Goal: Task Accomplishment & Management: Complete application form

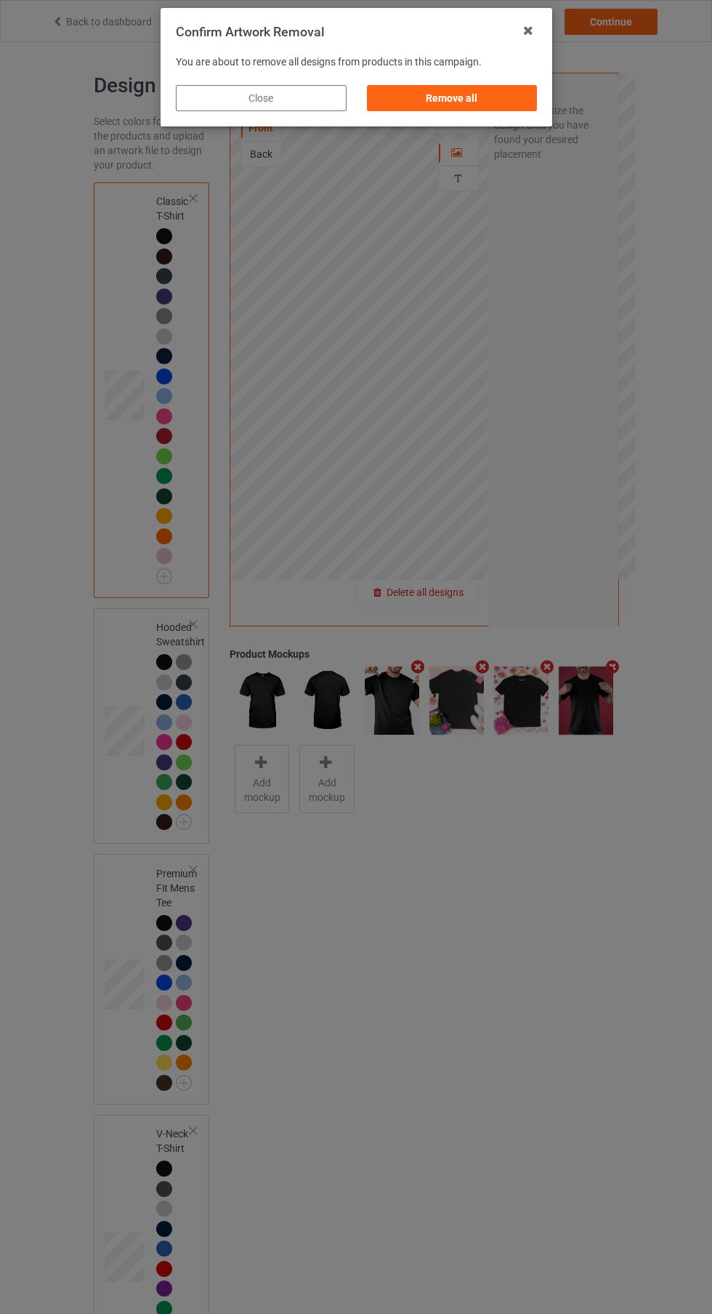
click at [502, 106] on div "Remove all" at bounding box center [451, 98] width 171 height 26
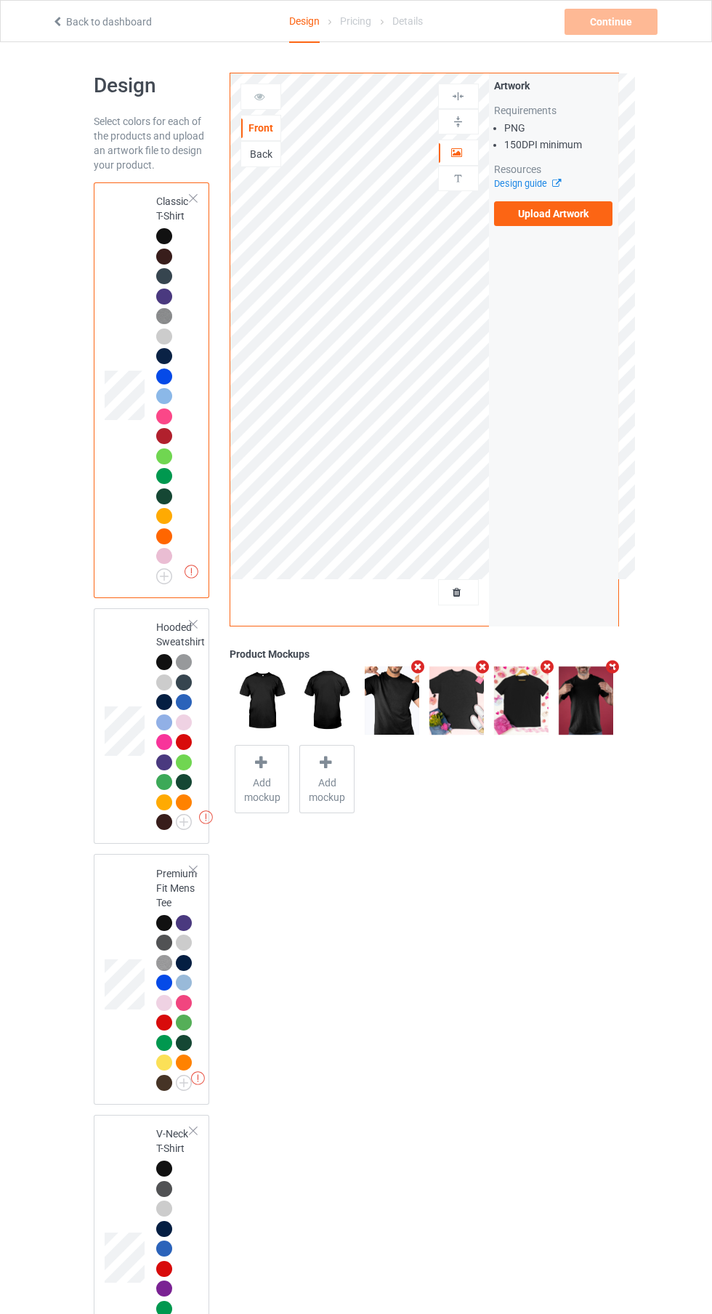
click at [593, 205] on label "Upload Artwork" at bounding box center [553, 213] width 119 height 25
click at [0, 0] on input "Upload Artwork" at bounding box center [0, 0] width 0 height 0
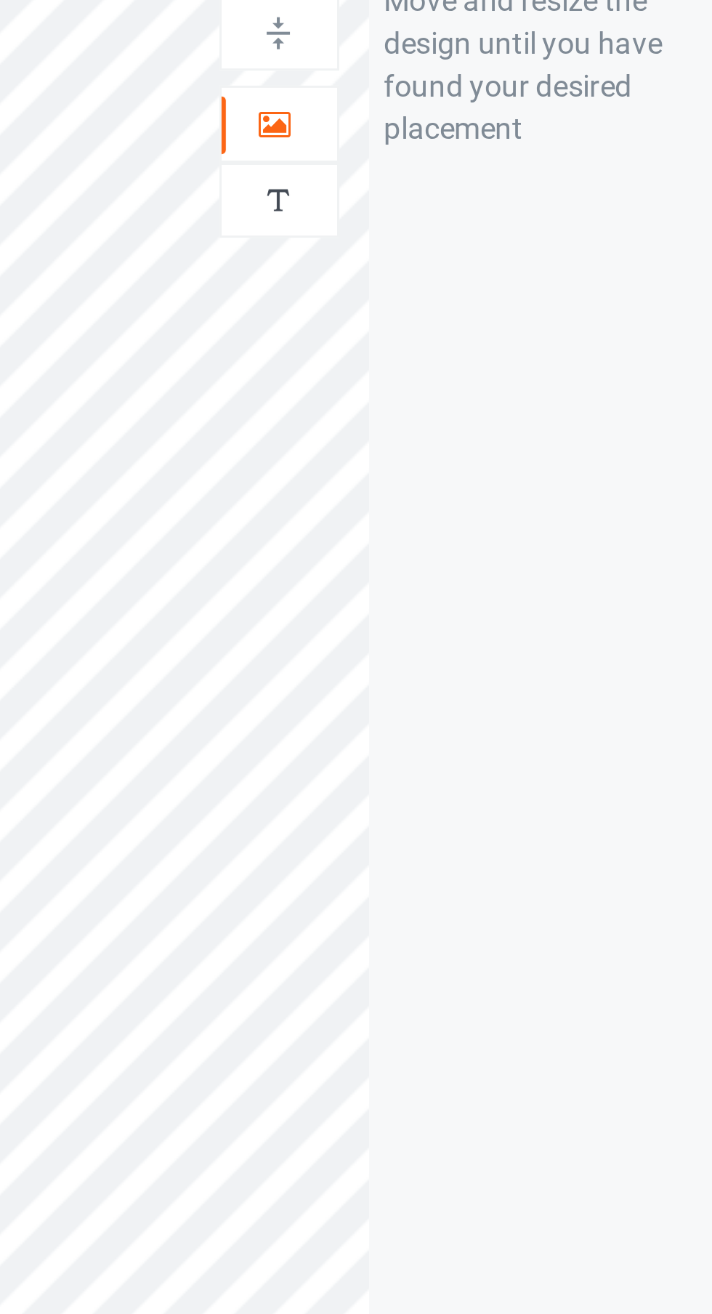
click at [464, 158] on div at bounding box center [458, 152] width 39 height 15
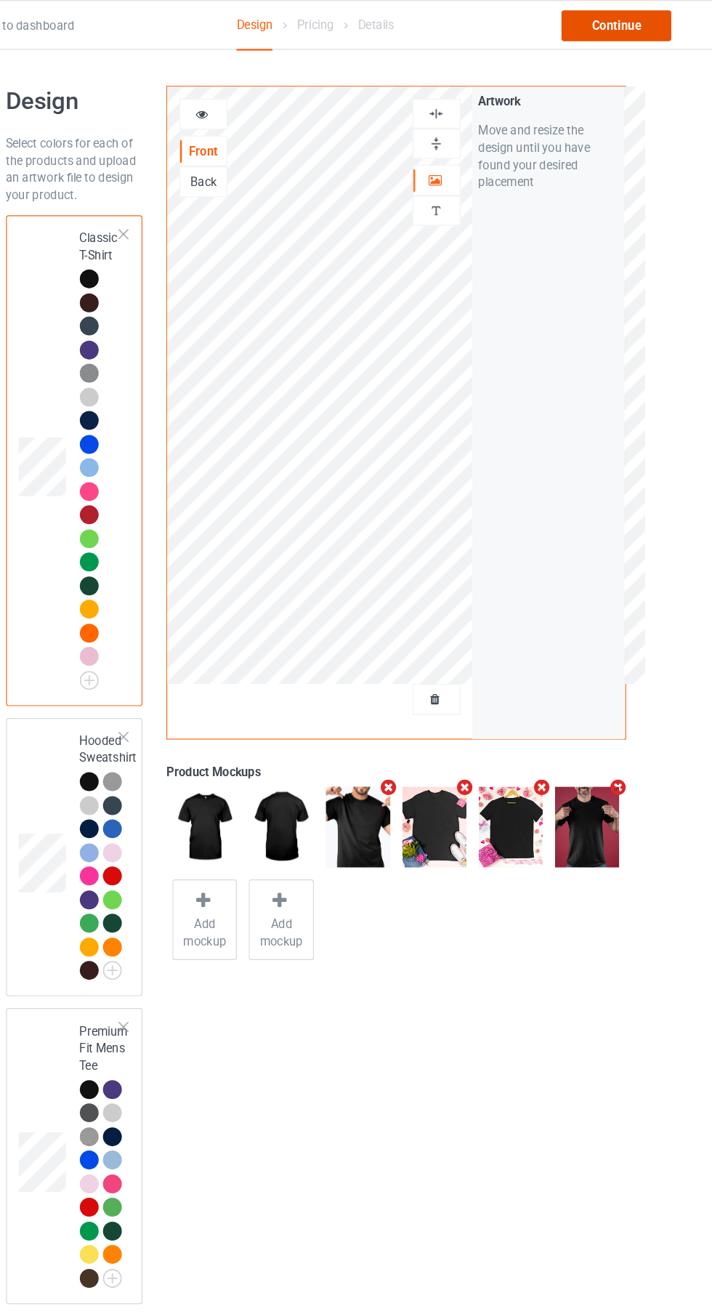
click at [637, 33] on div "Continue" at bounding box center [611, 22] width 93 height 26
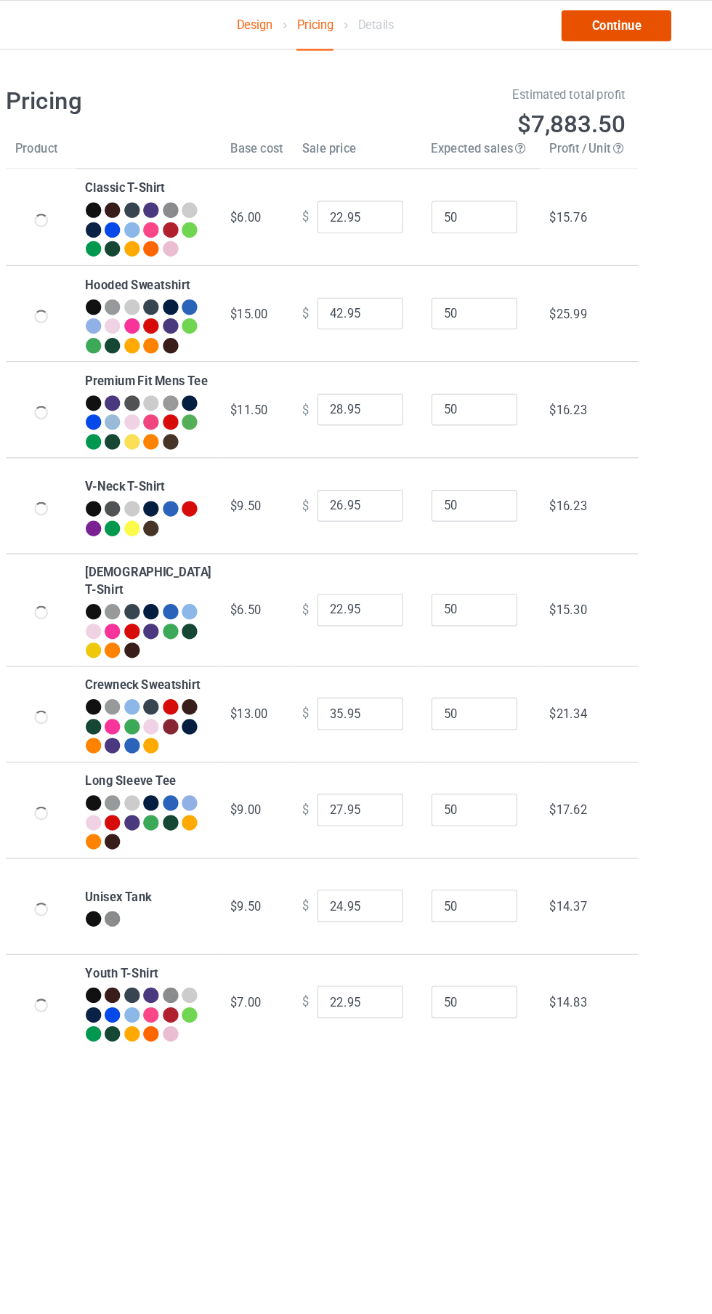
click at [633, 30] on link "Continue" at bounding box center [611, 22] width 93 height 26
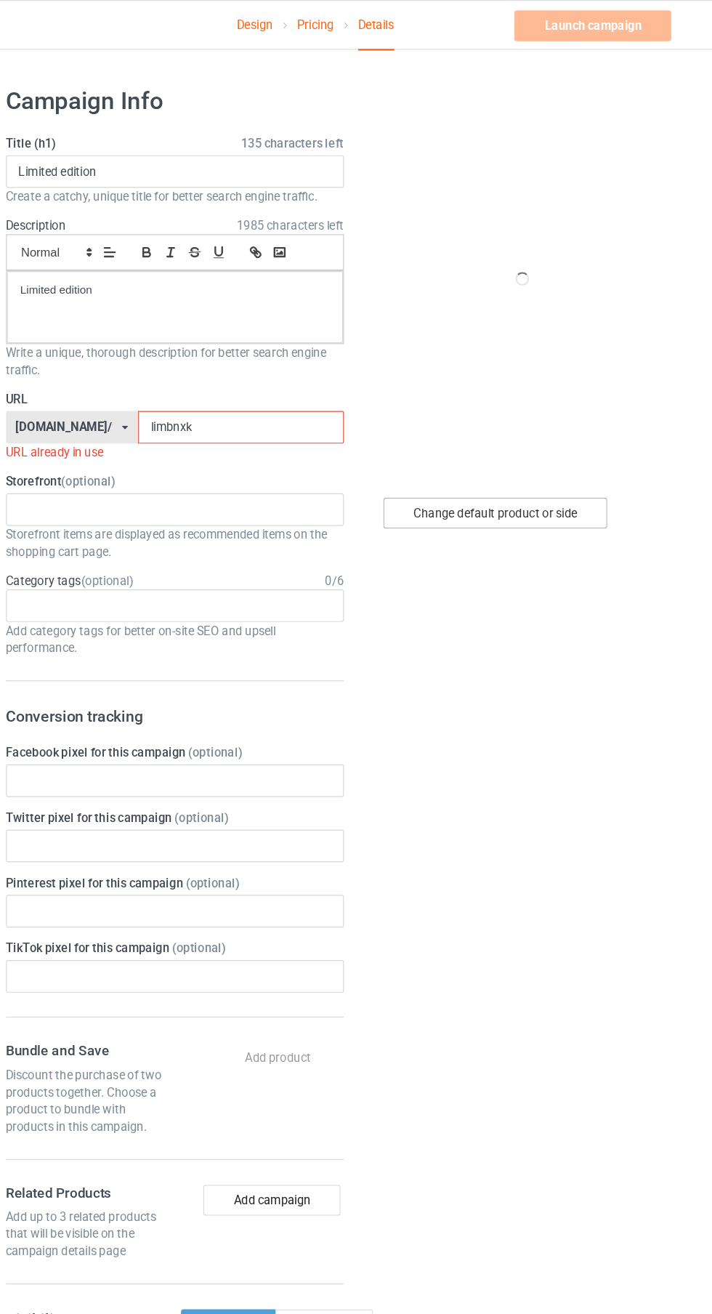
click at [533, 430] on div "Change default product or side" at bounding box center [509, 435] width 190 height 26
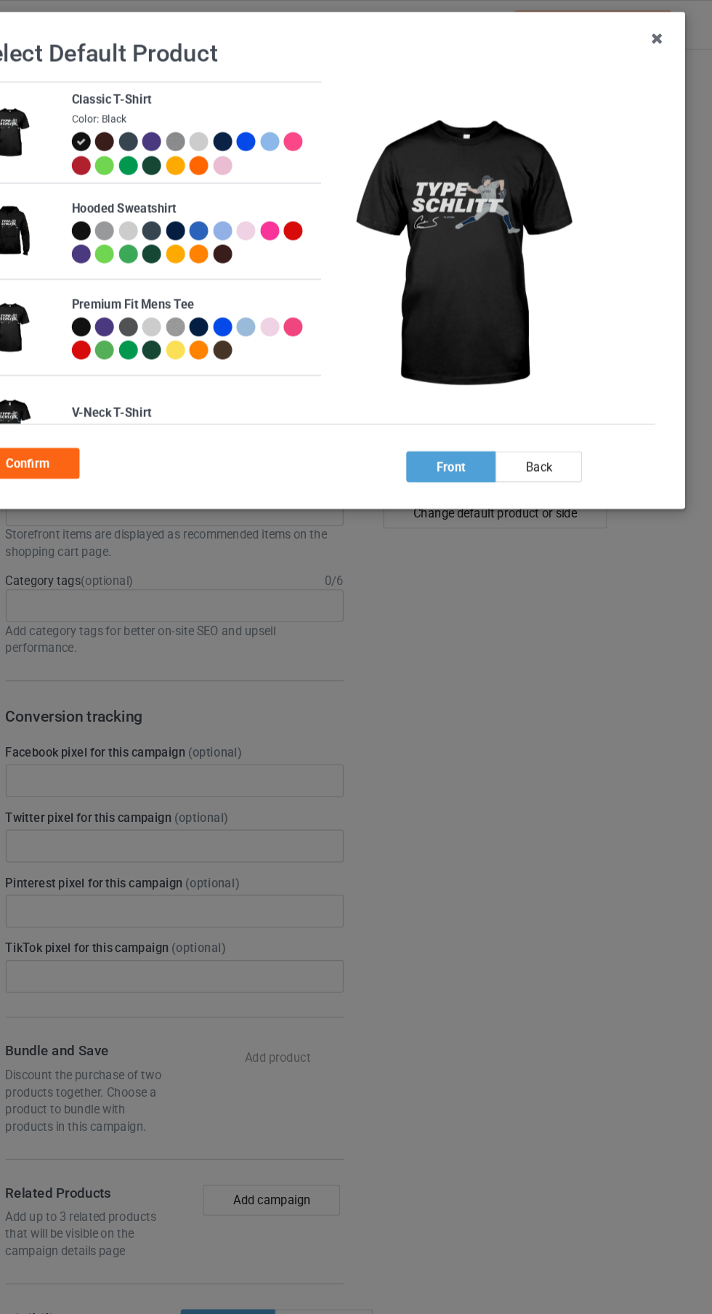
click at [197, 120] on div at bounding box center [198, 120] width 16 height 16
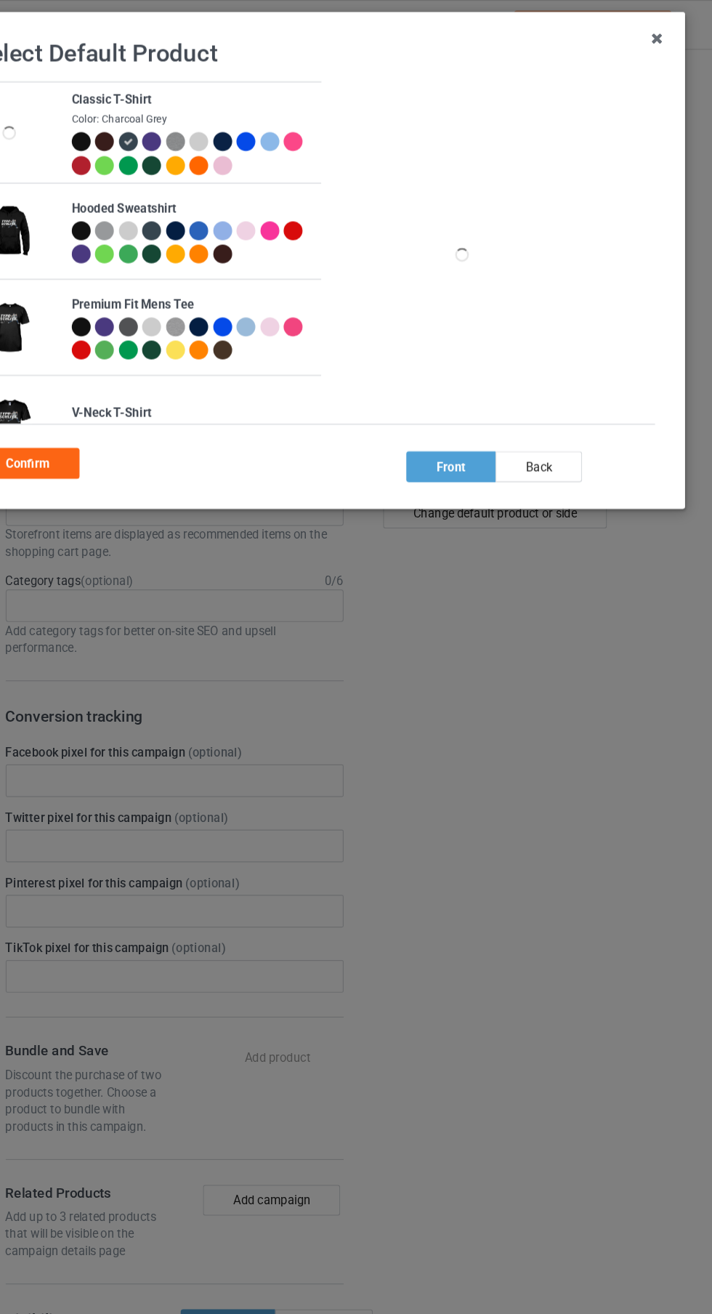
click at [277, 120] on div at bounding box center [278, 120] width 16 height 16
click at [142, 387] on div "Confirm" at bounding box center [112, 392] width 88 height 26
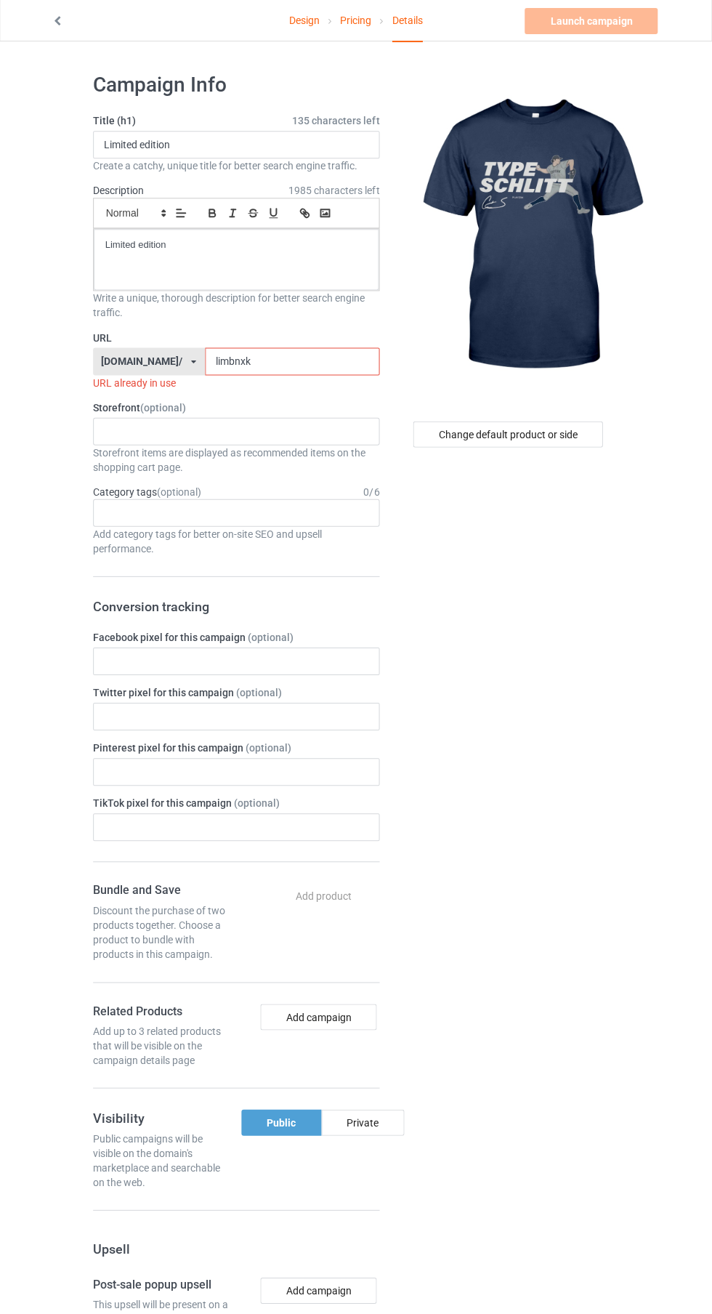
click at [313, 367] on input "limbnxk" at bounding box center [293, 362] width 174 height 28
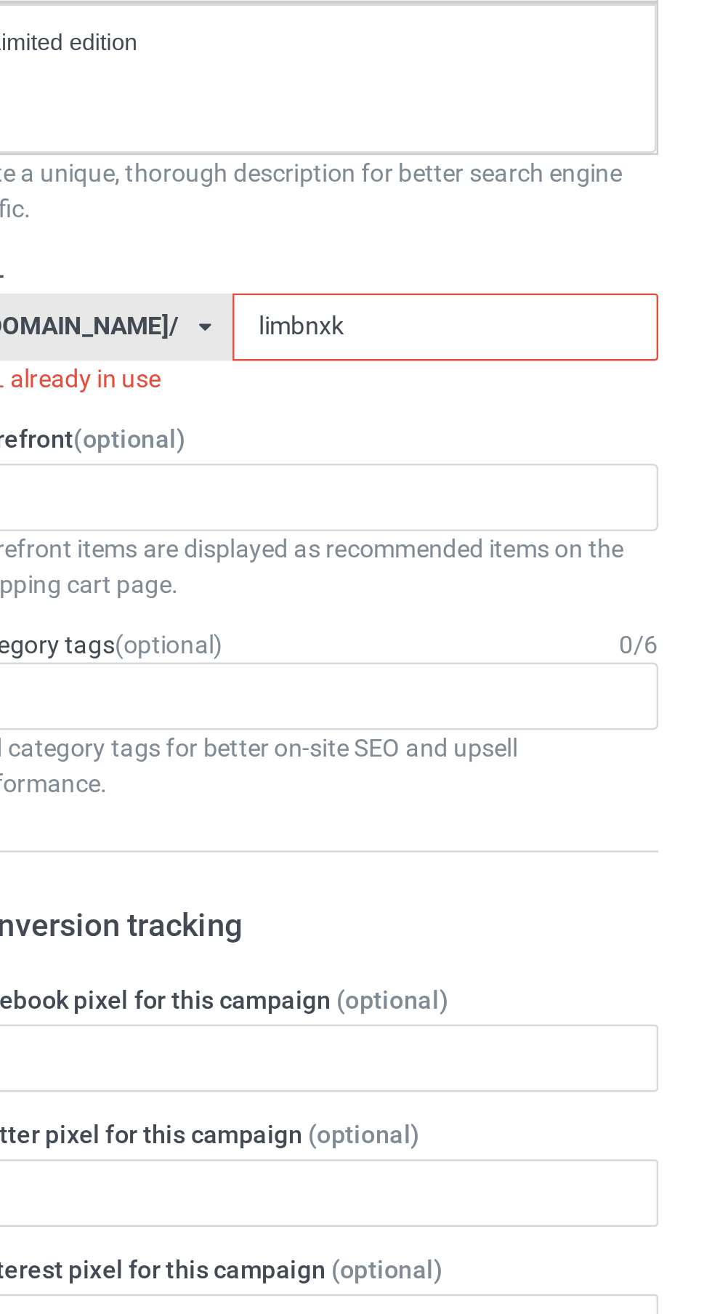
type input "limbnxkj"
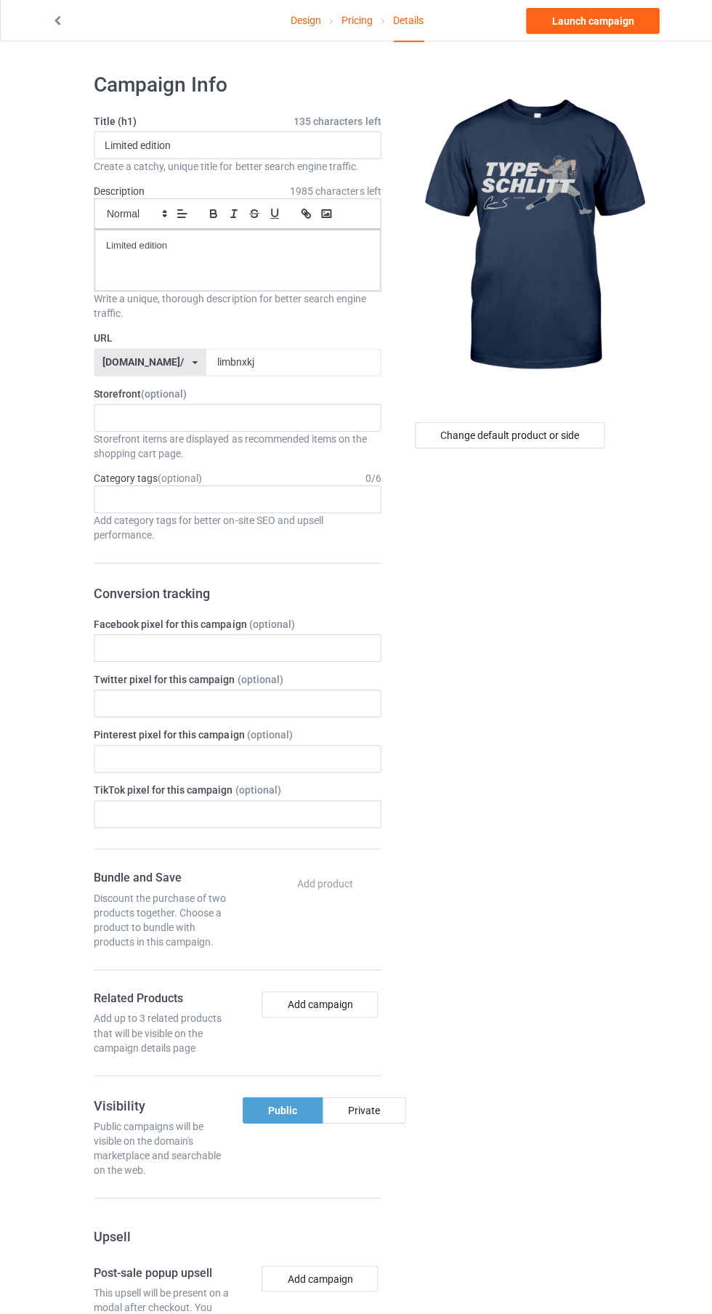
click at [307, 24] on link "Design" at bounding box center [304, 21] width 31 height 41
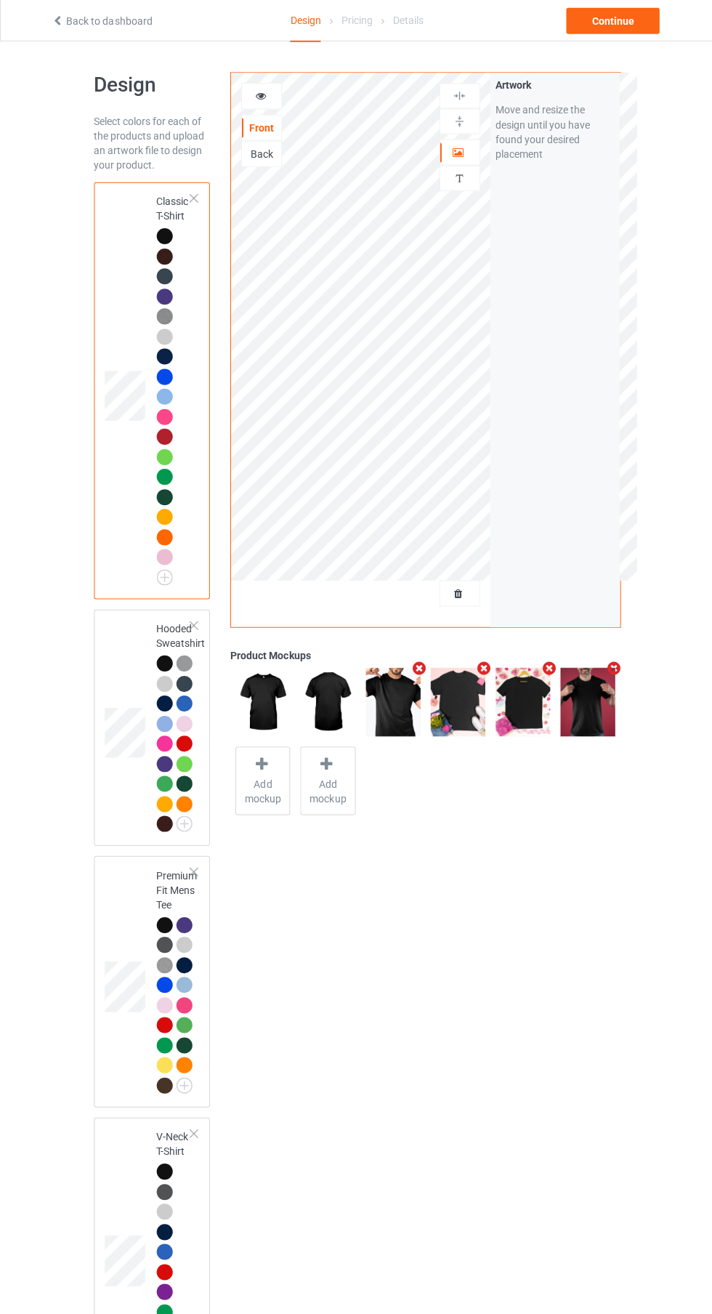
click at [186, 704] on div at bounding box center [184, 702] width 16 height 16
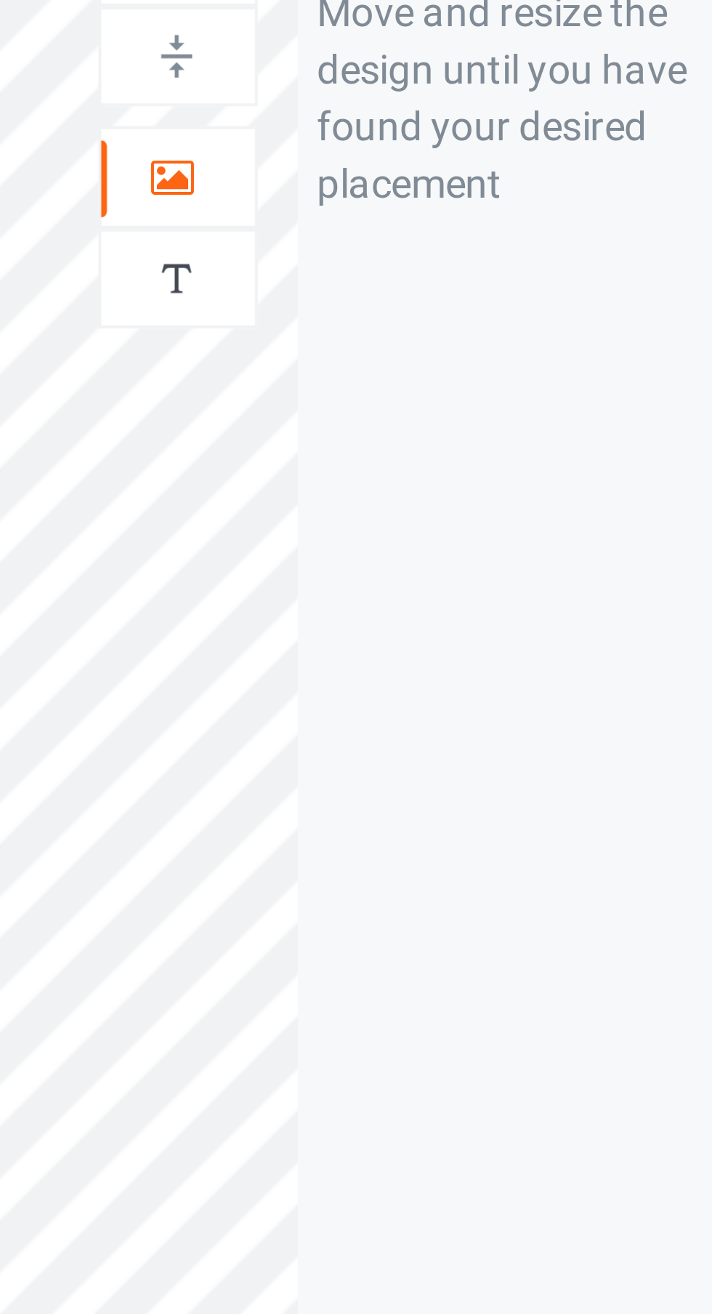
click at [465, 155] on div at bounding box center [458, 152] width 39 height 15
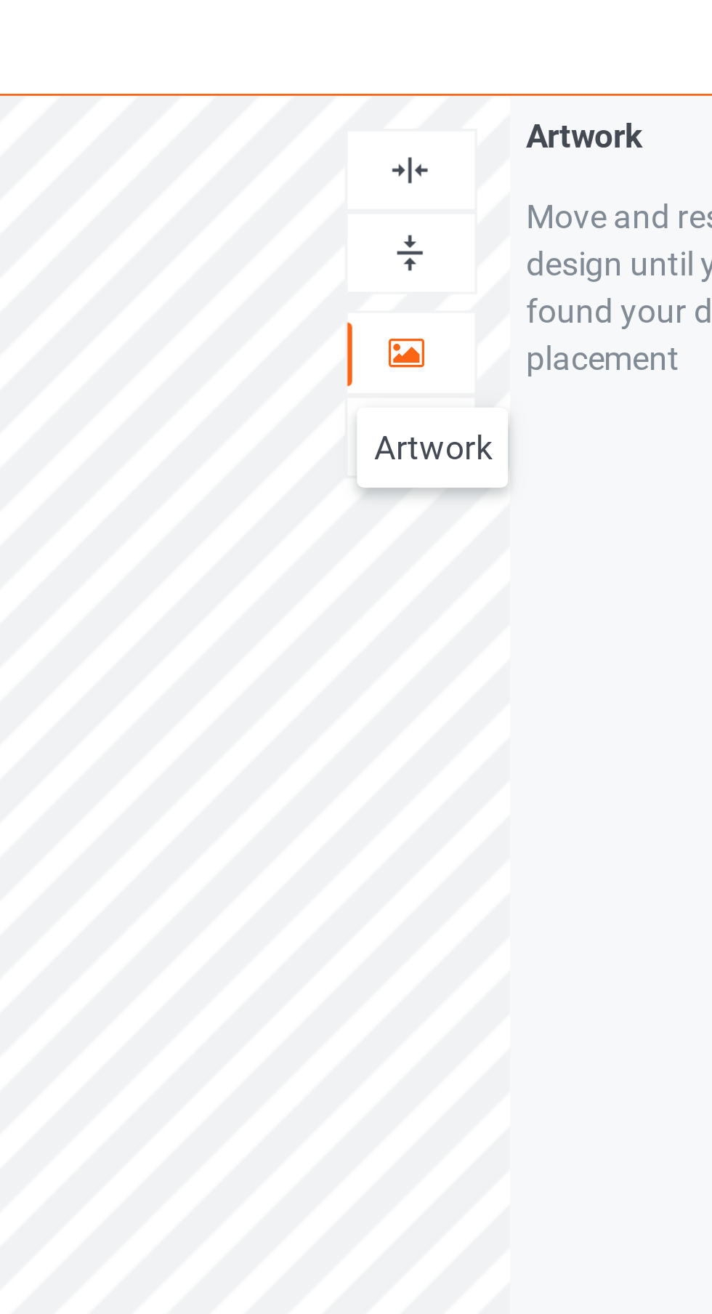
click at [467, 91] on div at bounding box center [458, 96] width 39 height 14
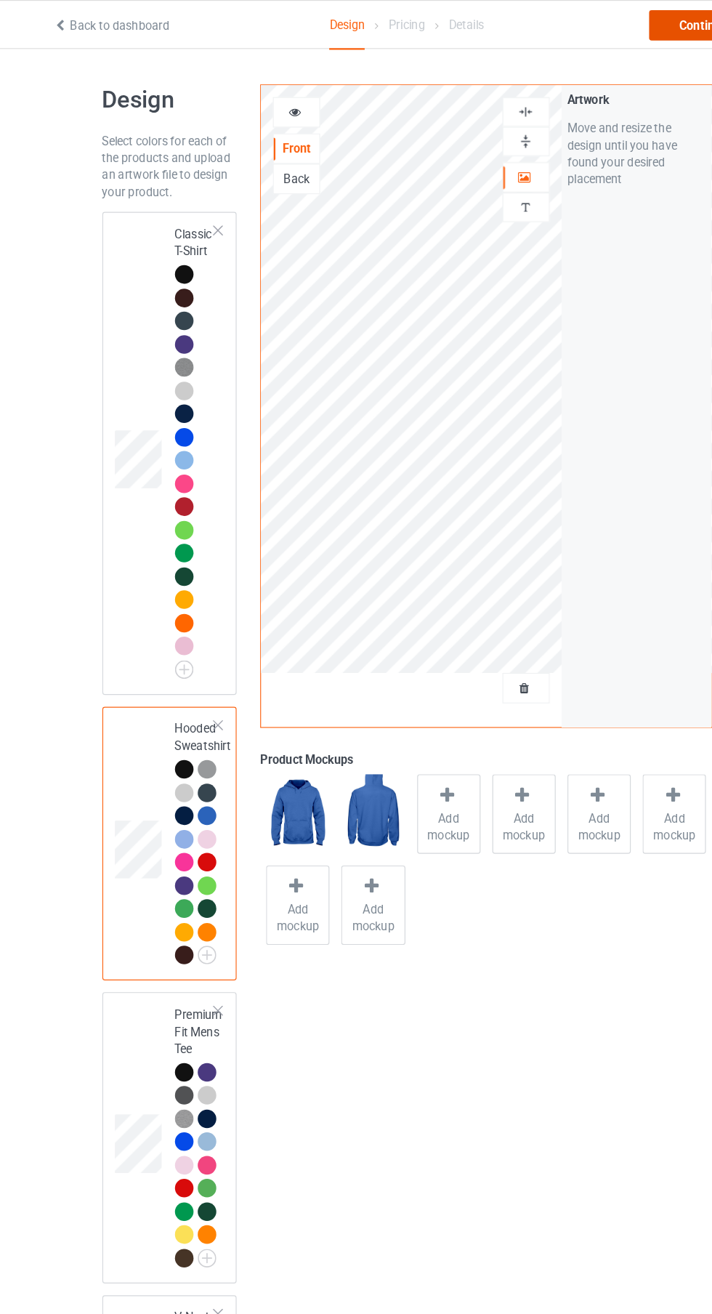
click at [589, 20] on div "Continue" at bounding box center [611, 22] width 93 height 26
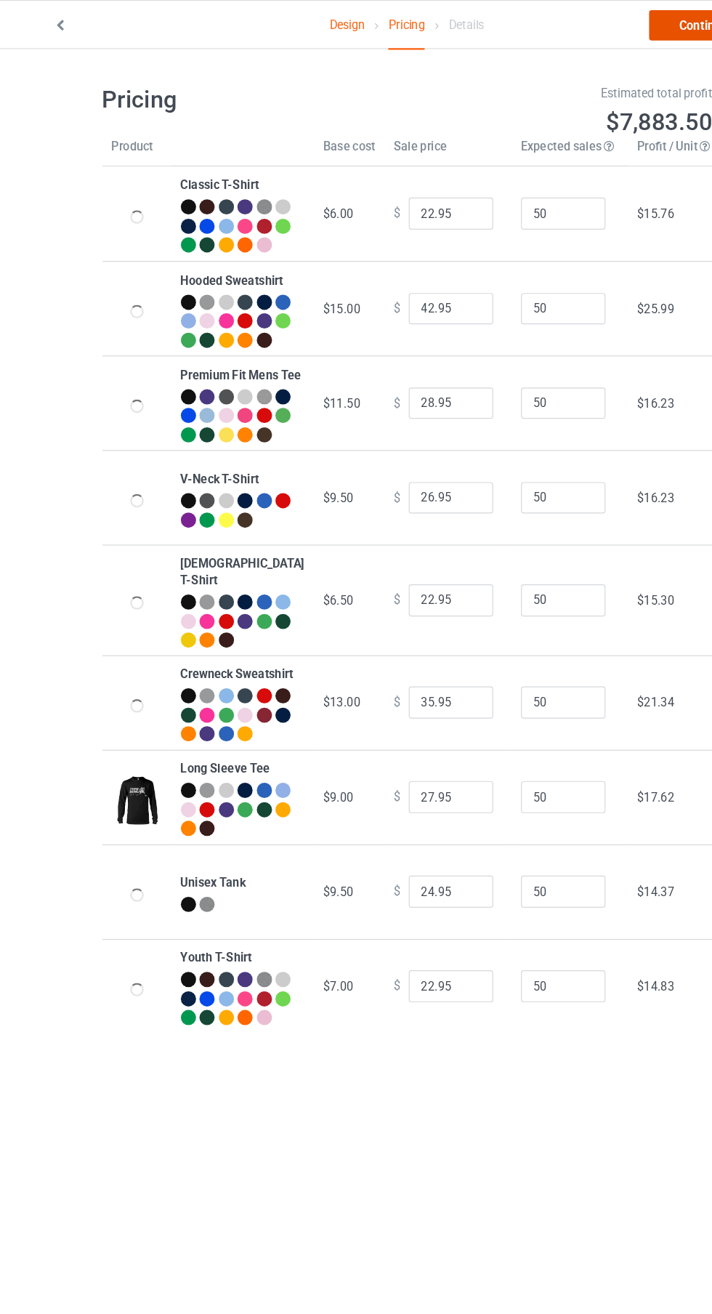
click at [590, 25] on link "Continue" at bounding box center [611, 22] width 93 height 26
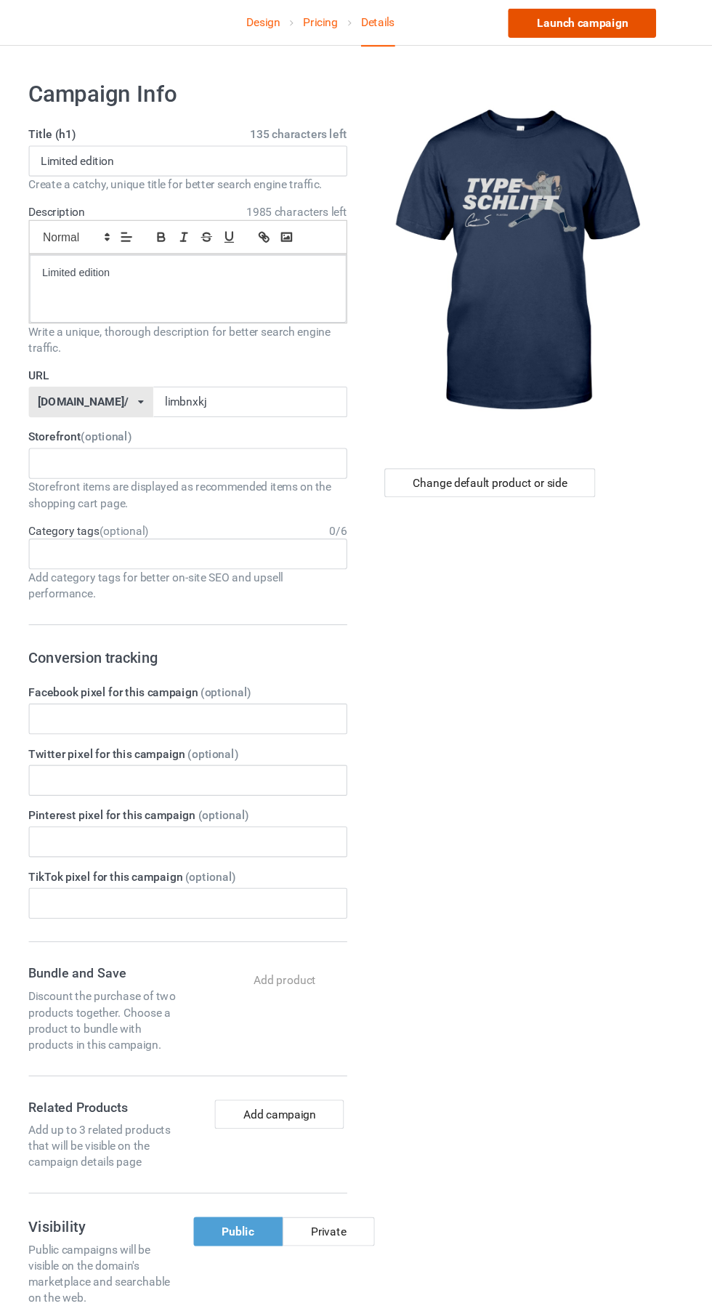
click at [640, 25] on link "Launch campaign" at bounding box center [591, 22] width 133 height 26
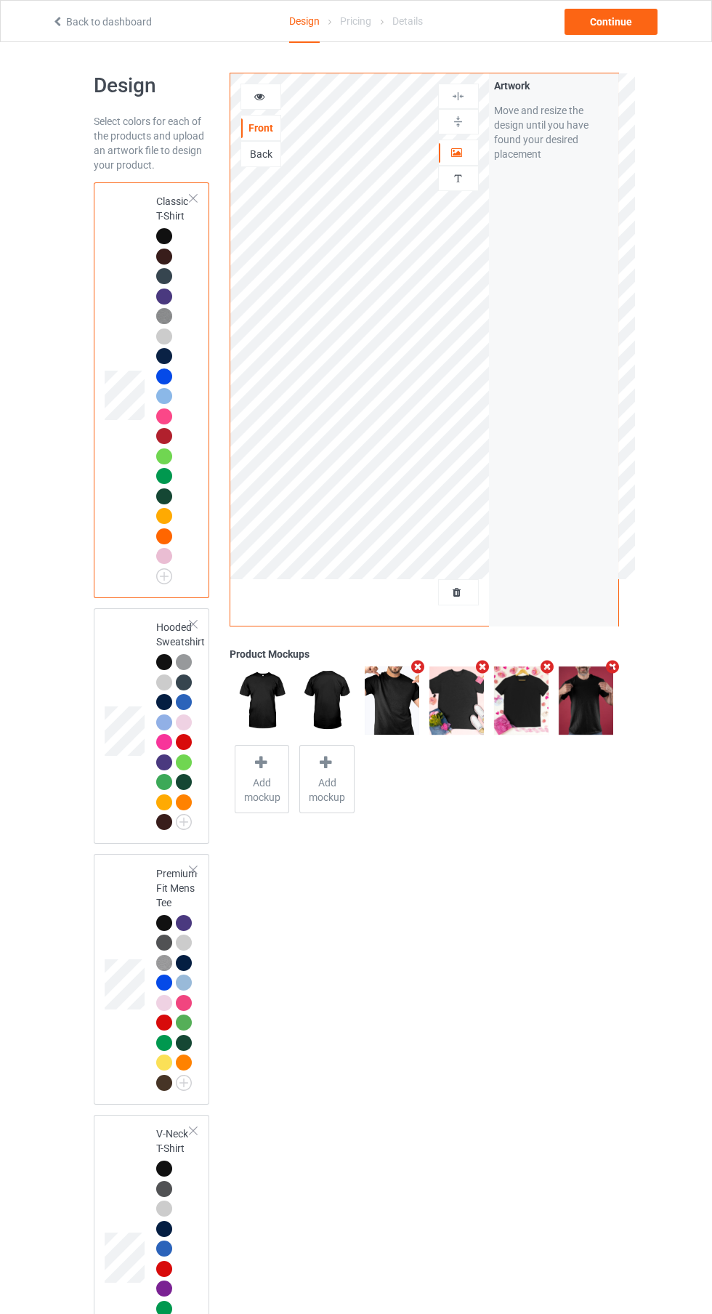
click at [501, 621] on div "Artwork Move and resize the design until you have found your desired placement" at bounding box center [553, 349] width 129 height 552
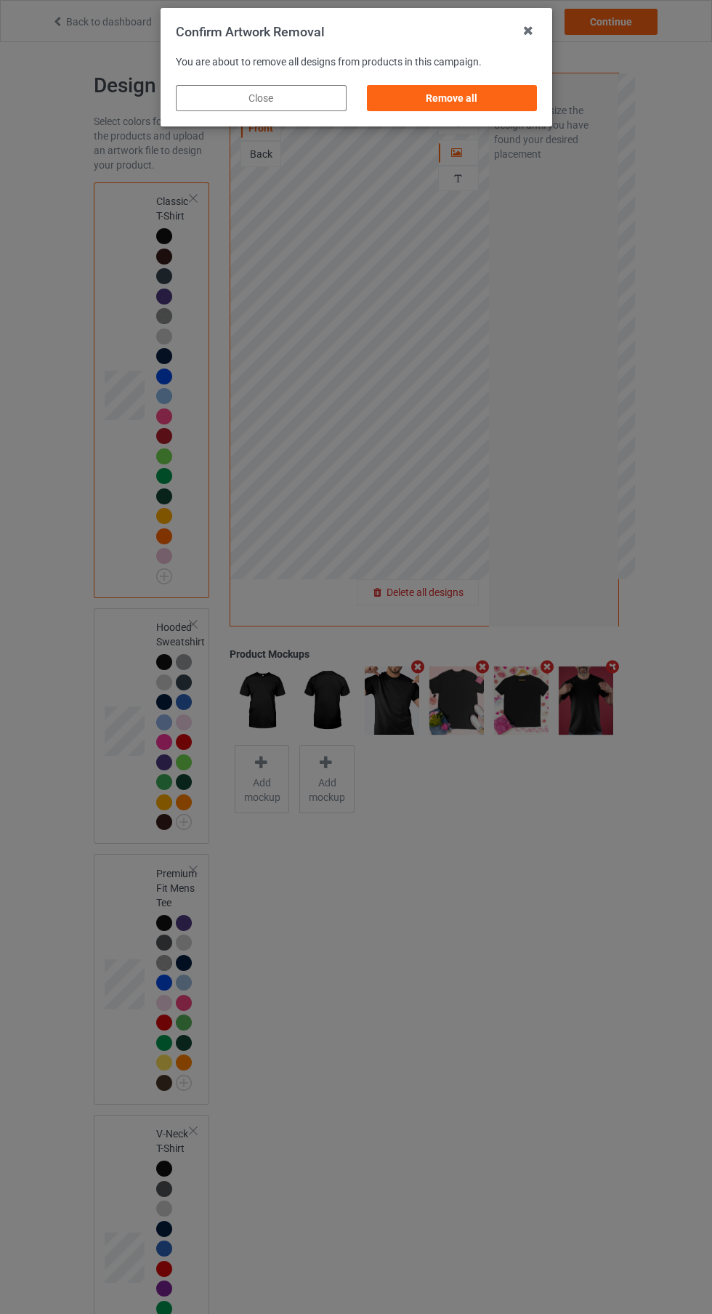
click at [508, 101] on div "Remove all" at bounding box center [451, 98] width 171 height 26
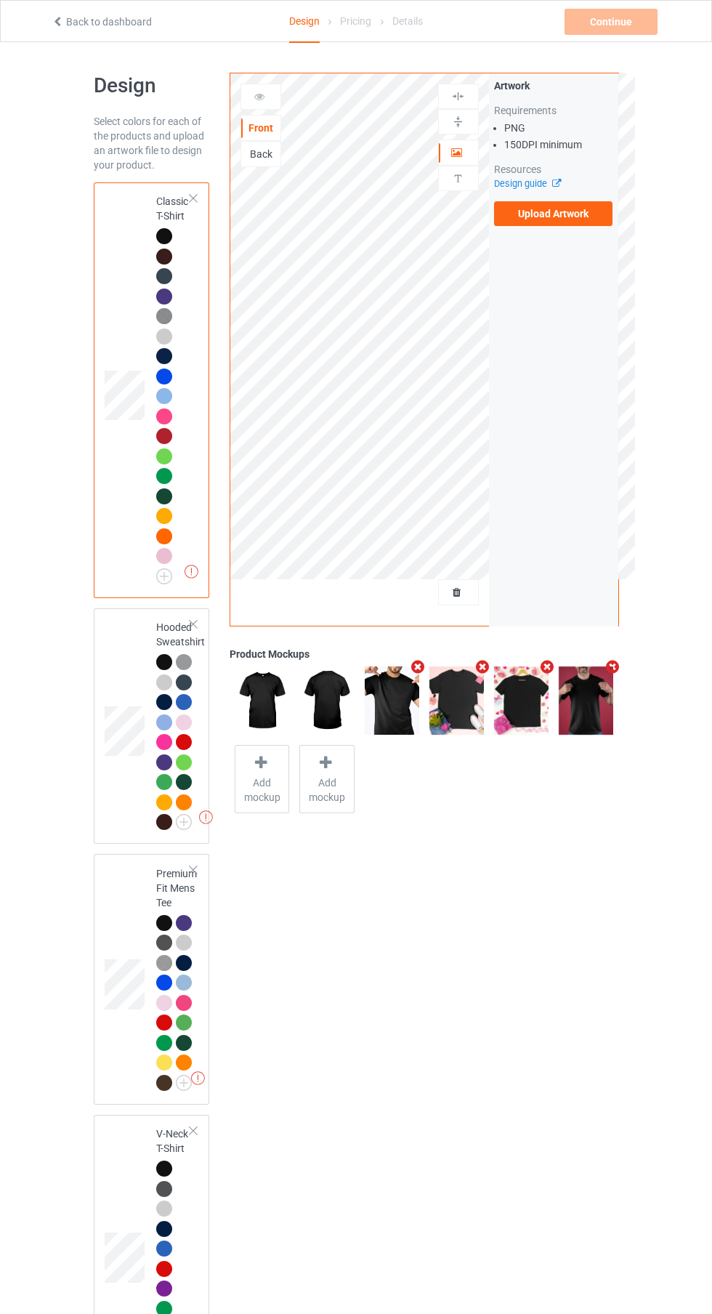
click at [565, 214] on label "Upload Artwork" at bounding box center [553, 213] width 119 height 25
click at [0, 0] on input "Upload Artwork" at bounding box center [0, 0] width 0 height 0
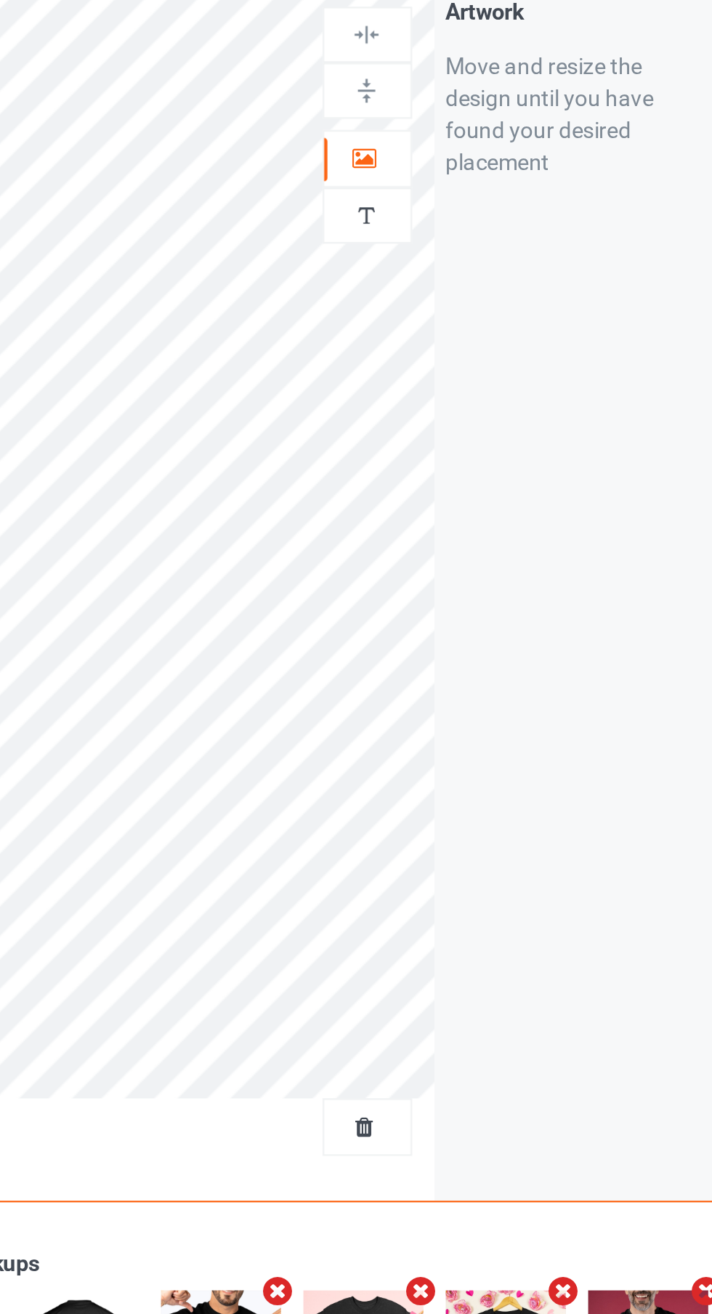
click at [466, 156] on div at bounding box center [458, 152] width 39 height 15
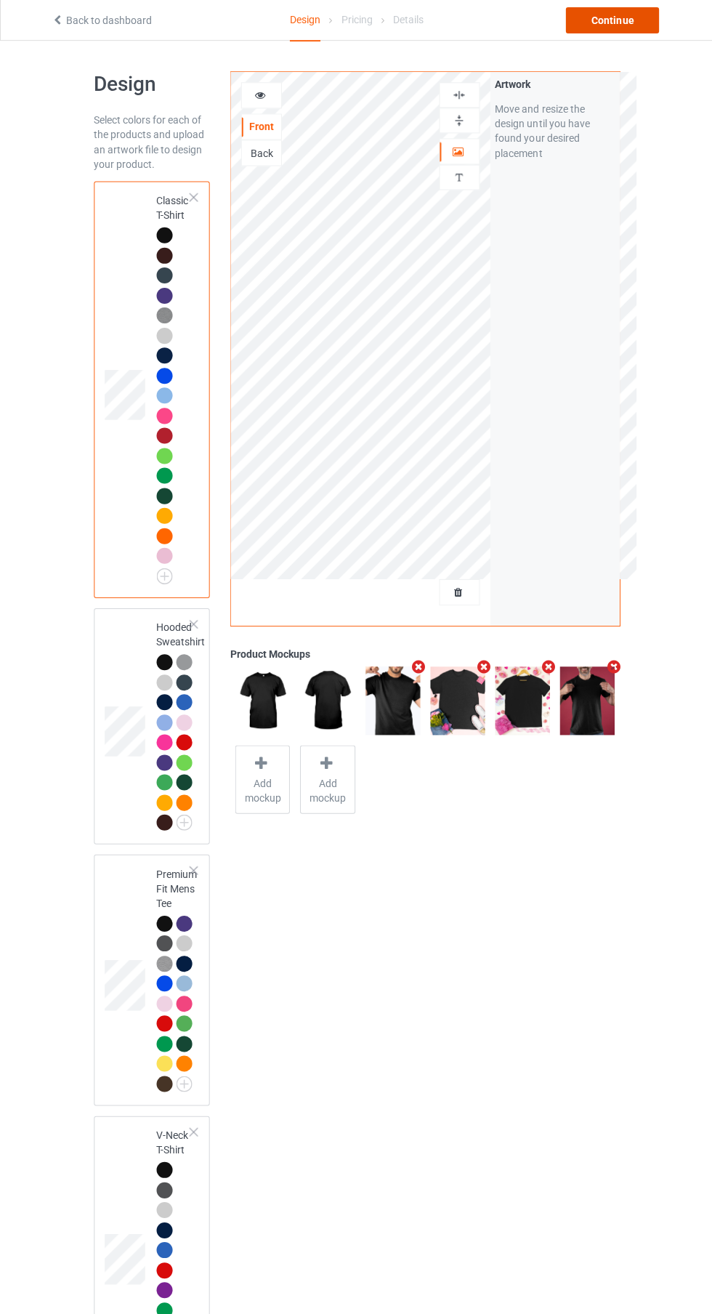
click at [645, 26] on div "Continue" at bounding box center [611, 22] width 93 height 26
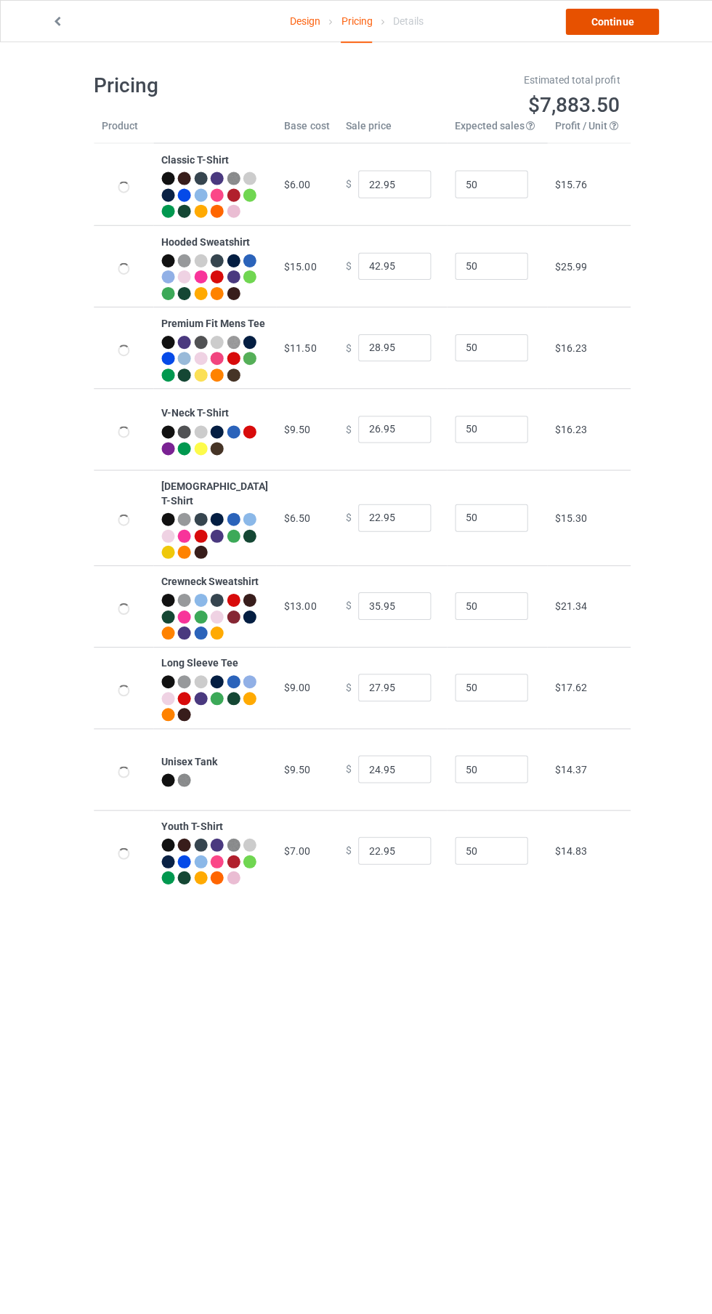
click at [627, 25] on link "Continue" at bounding box center [611, 22] width 93 height 26
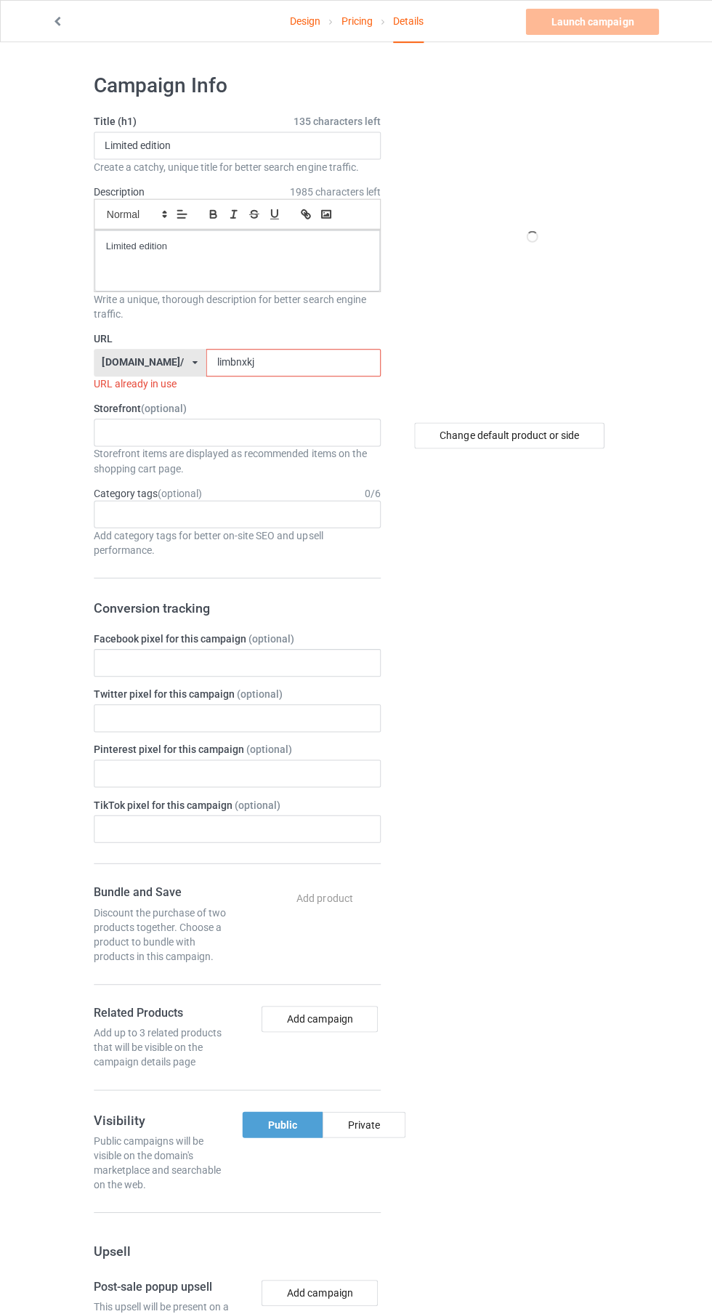
click at [328, 362] on input "limbnxkj" at bounding box center [293, 362] width 174 height 28
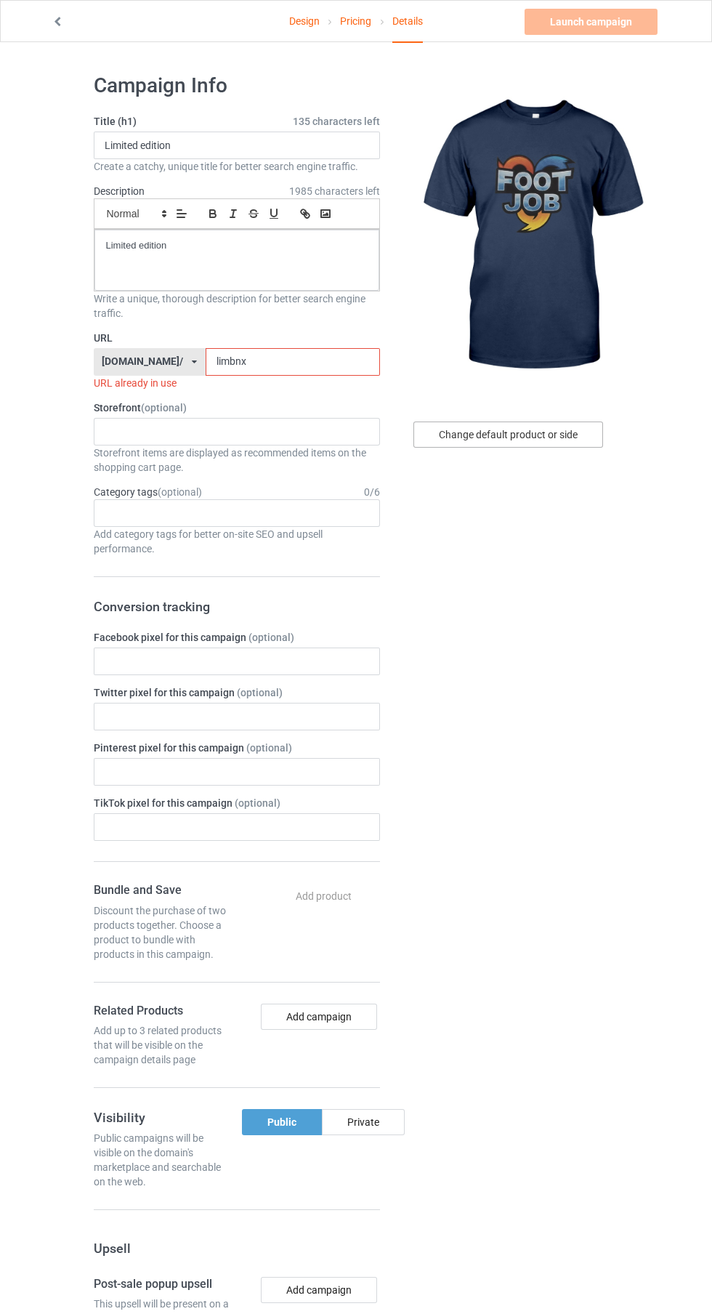
click at [550, 434] on div "Change default product or side" at bounding box center [509, 435] width 190 height 26
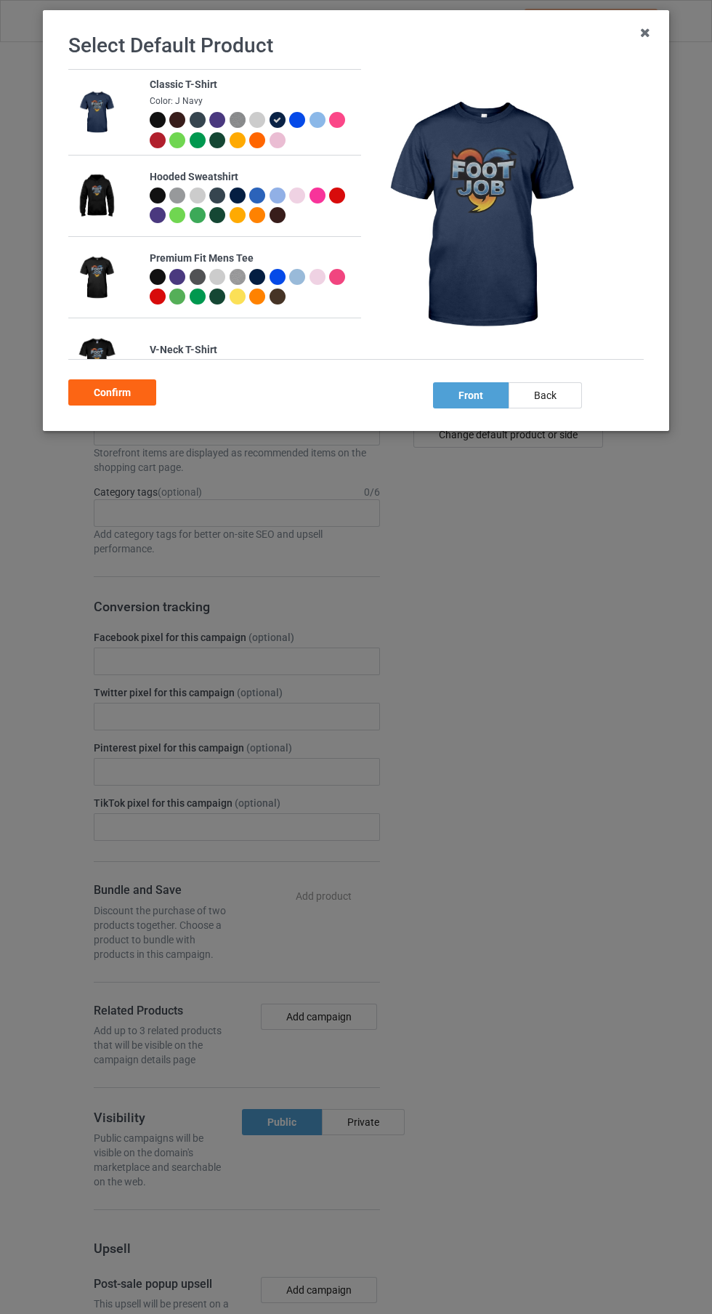
click at [153, 140] on div at bounding box center [158, 140] width 16 height 16
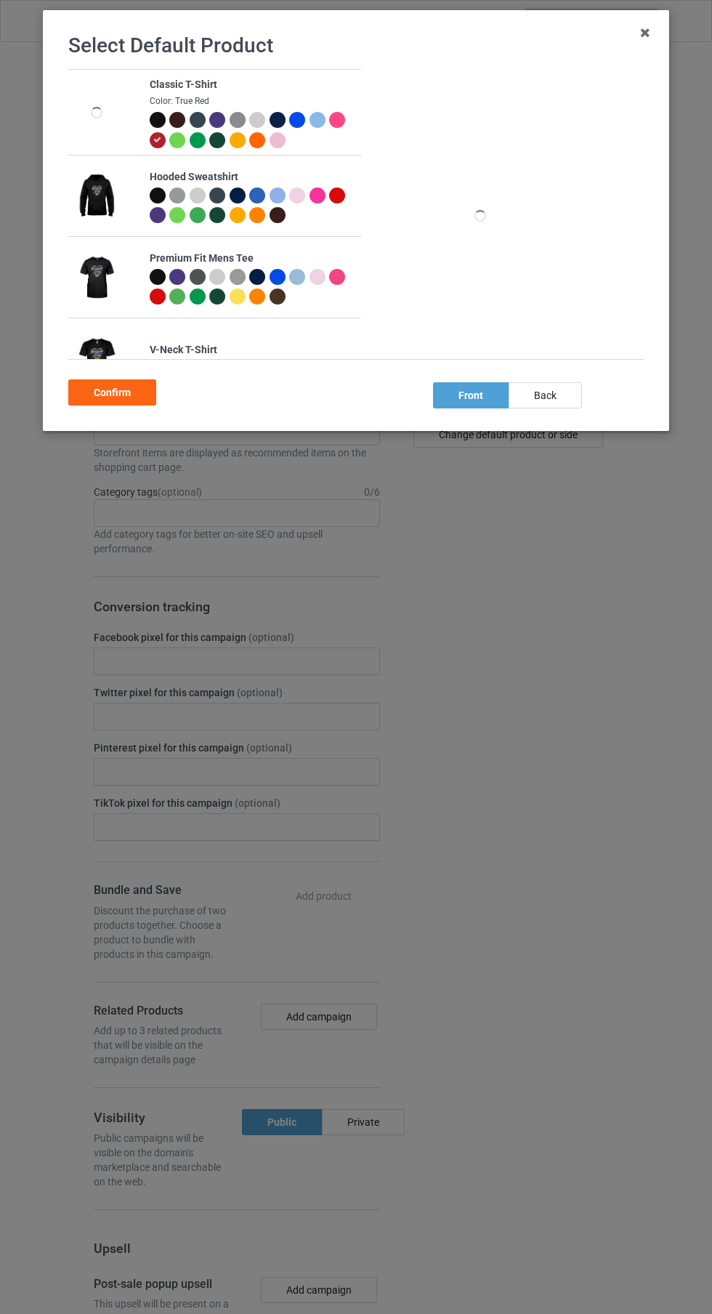
click at [110, 398] on div "Confirm" at bounding box center [112, 392] width 88 height 26
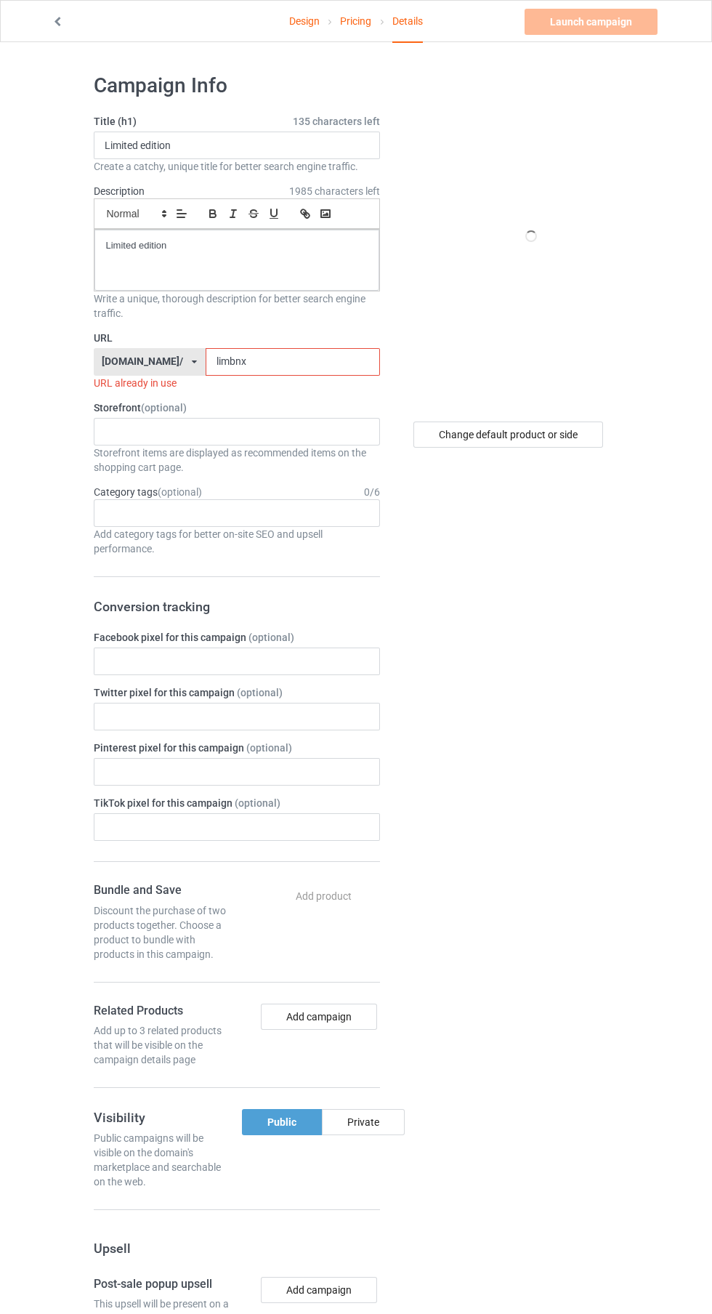
click at [335, 362] on input "limbnx" at bounding box center [293, 362] width 174 height 28
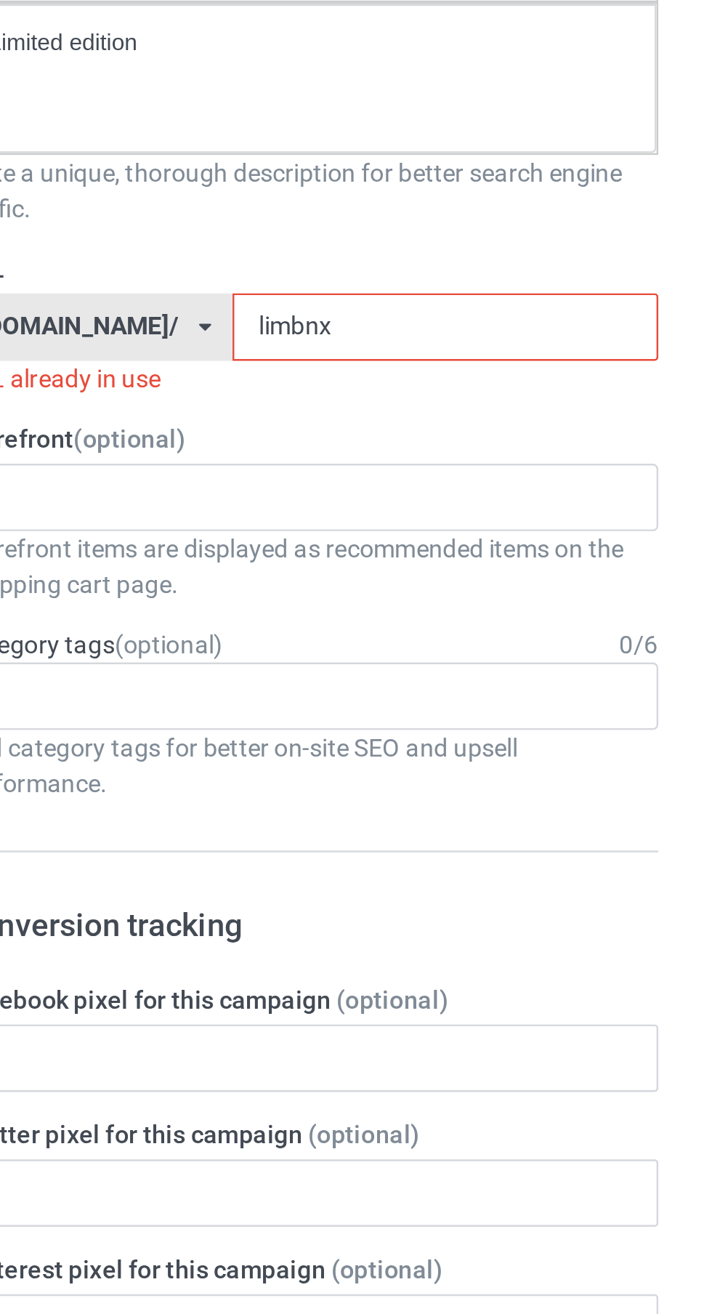
type input "limbnxj"
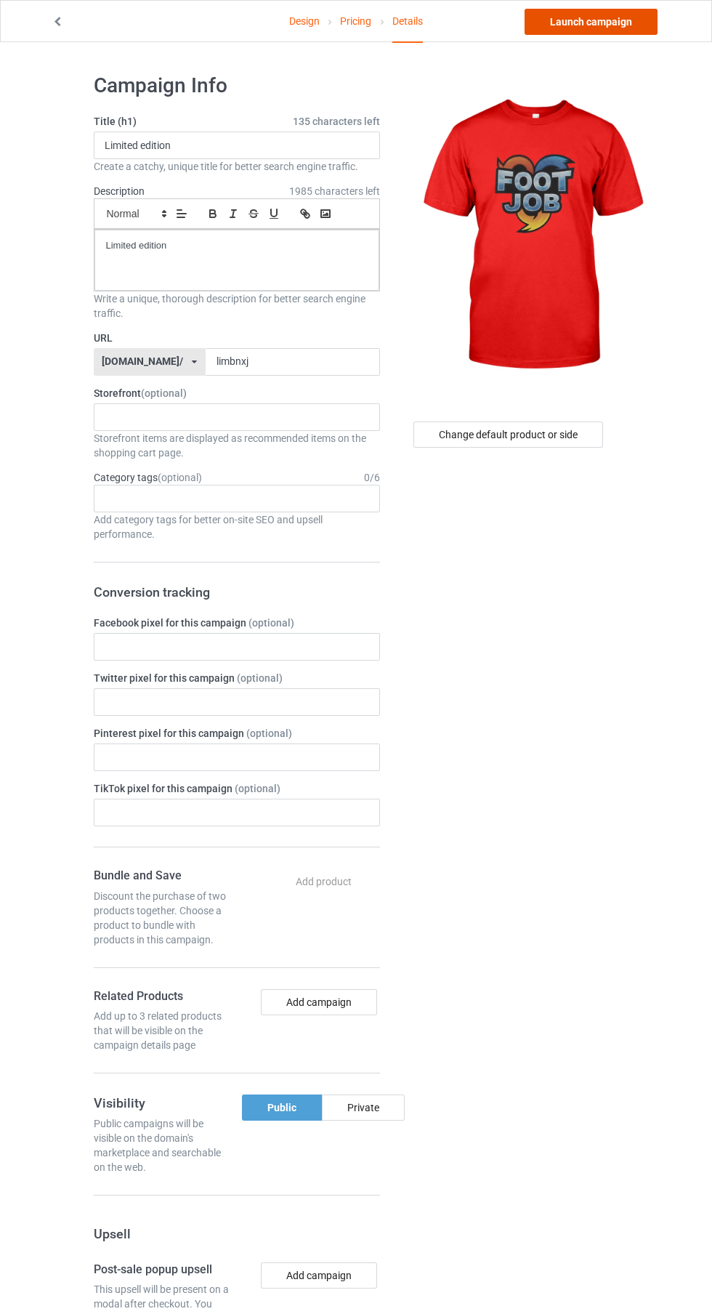
click at [636, 25] on link "Launch campaign" at bounding box center [591, 22] width 133 height 26
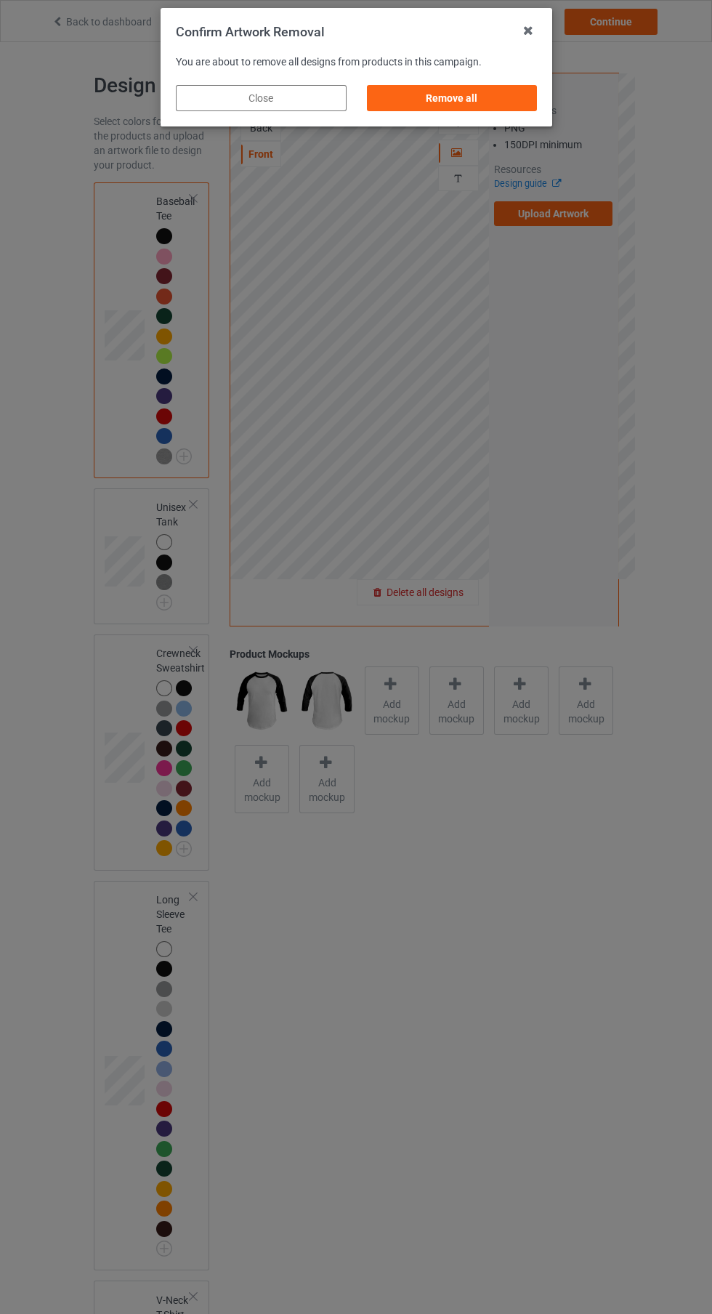
click at [501, 99] on div "Remove all" at bounding box center [451, 98] width 171 height 26
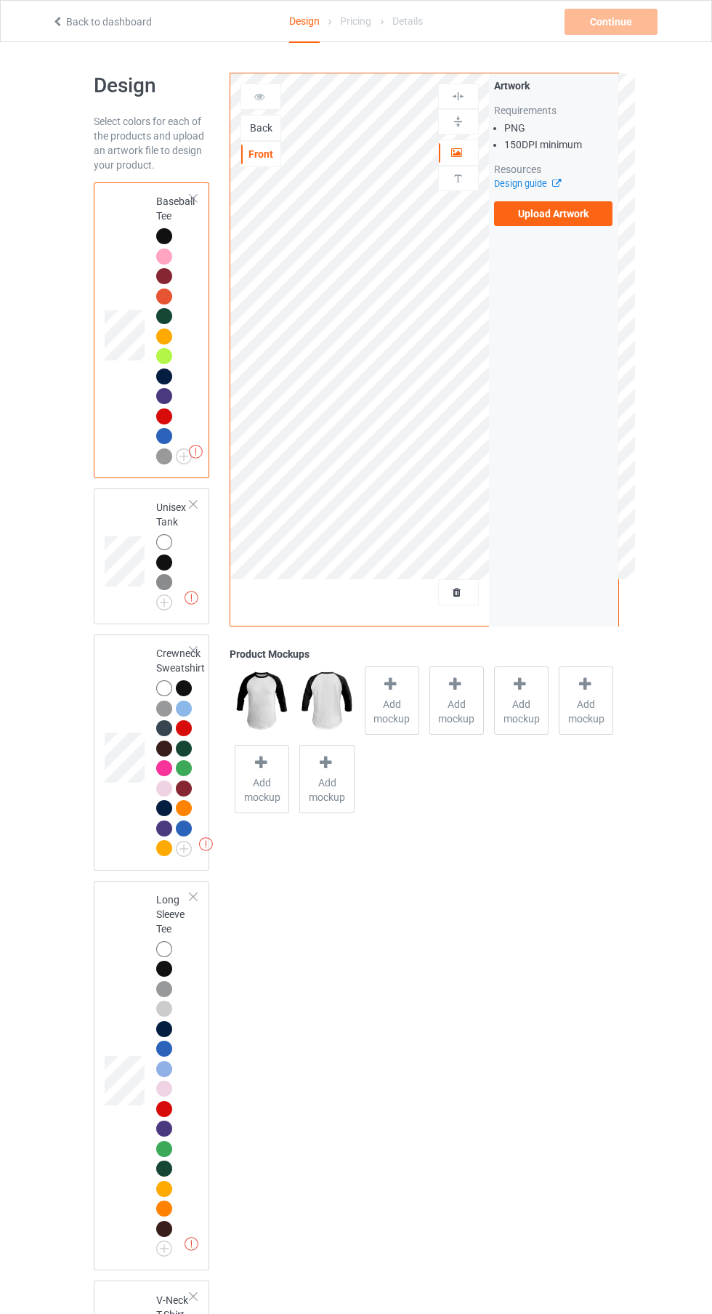
click at [586, 214] on label "Upload Artwork" at bounding box center [553, 213] width 119 height 25
click at [0, 0] on input "Upload Artwork" at bounding box center [0, 0] width 0 height 0
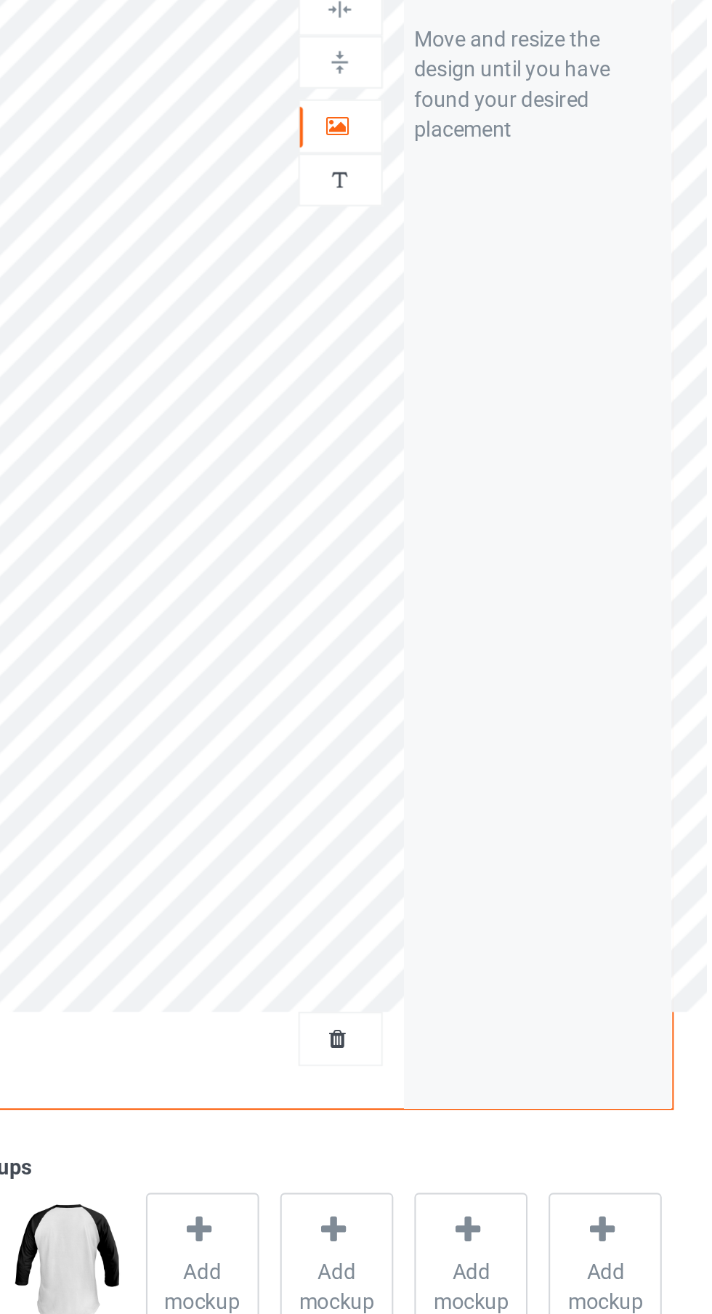
click at [464, 153] on div at bounding box center [458, 152] width 39 height 15
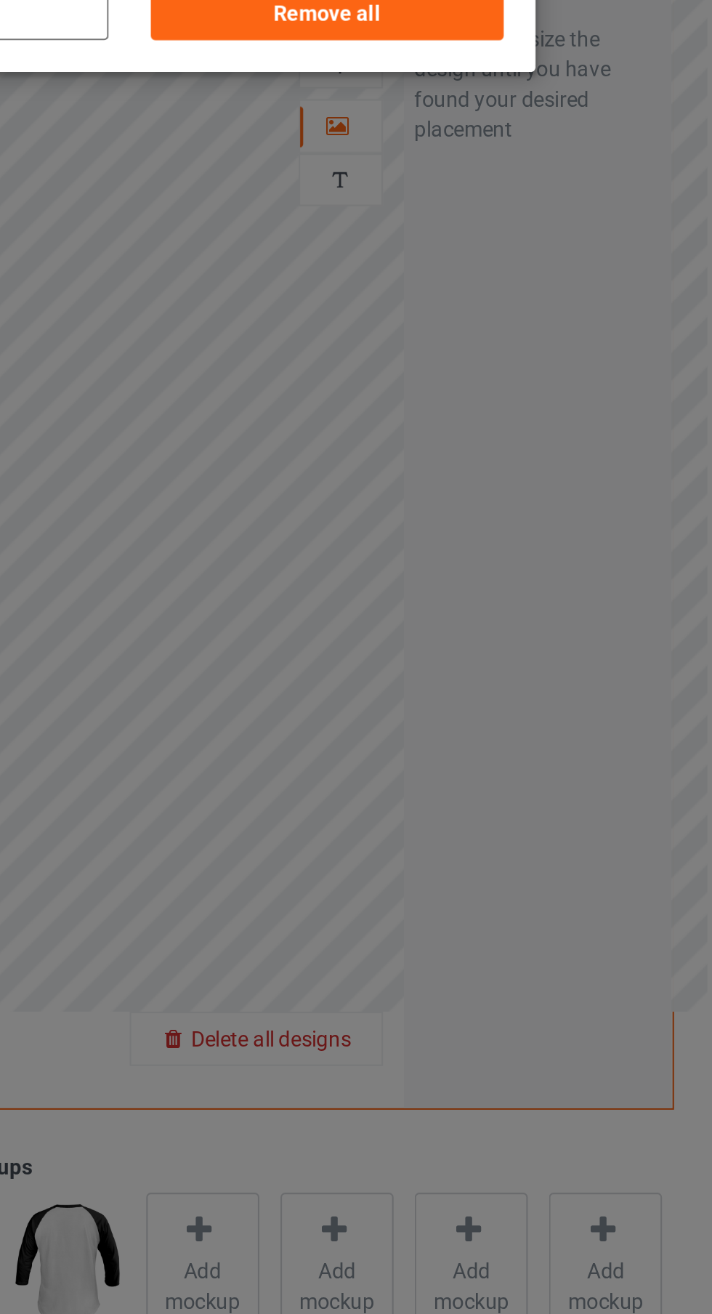
click at [500, 107] on div "Remove all" at bounding box center [451, 98] width 171 height 26
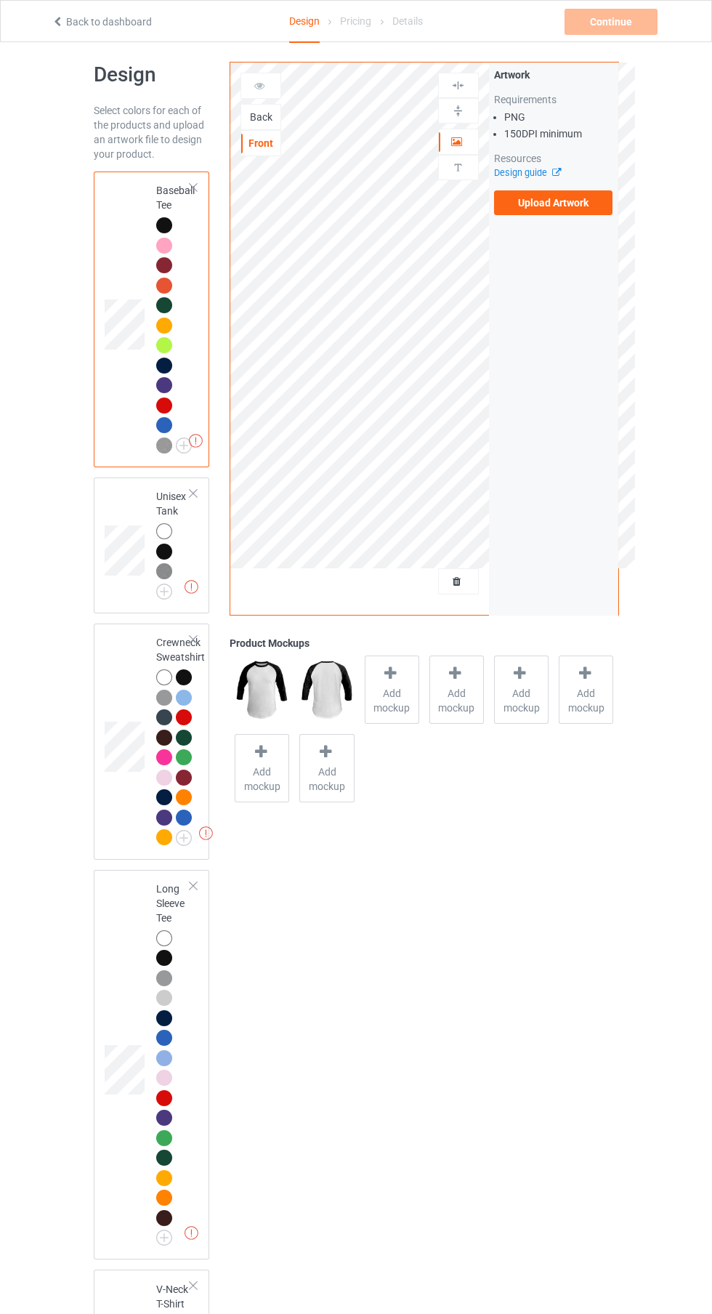
scroll to position [15, 0]
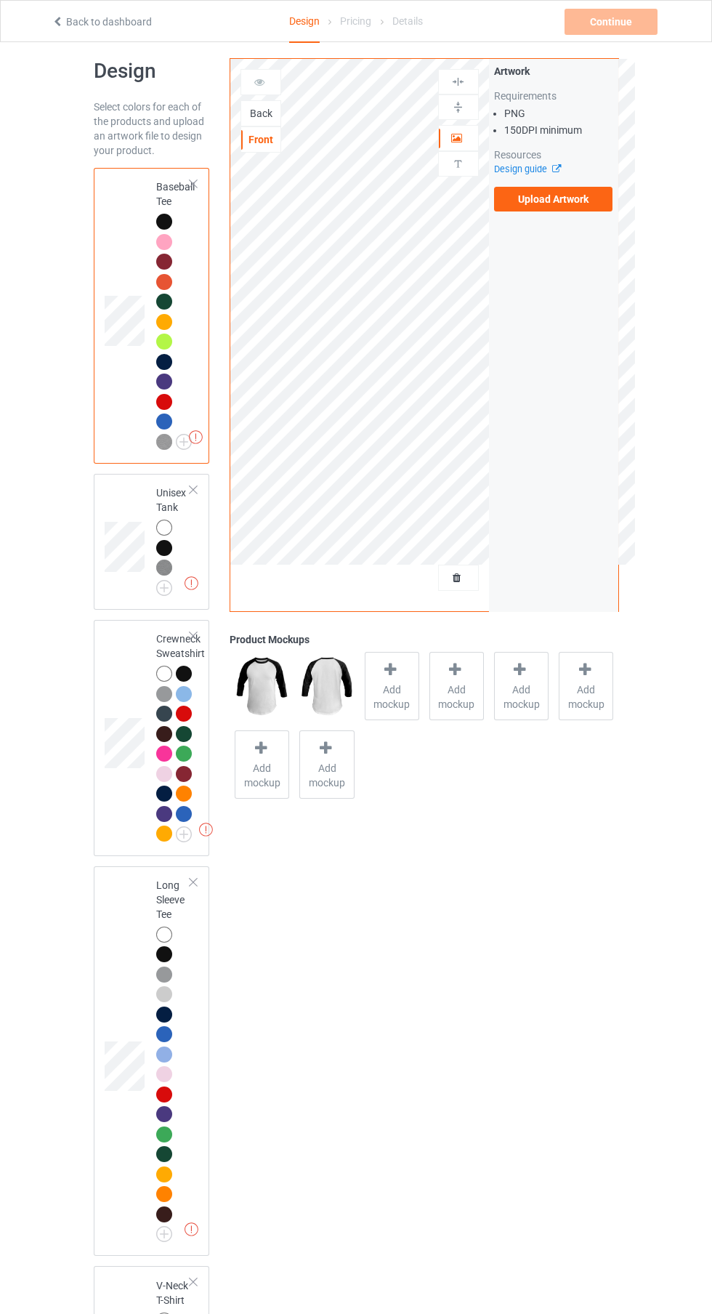
click at [561, 196] on label "Upload Artwork" at bounding box center [553, 199] width 119 height 25
click at [0, 0] on input "Upload Artwork" at bounding box center [0, 0] width 0 height 0
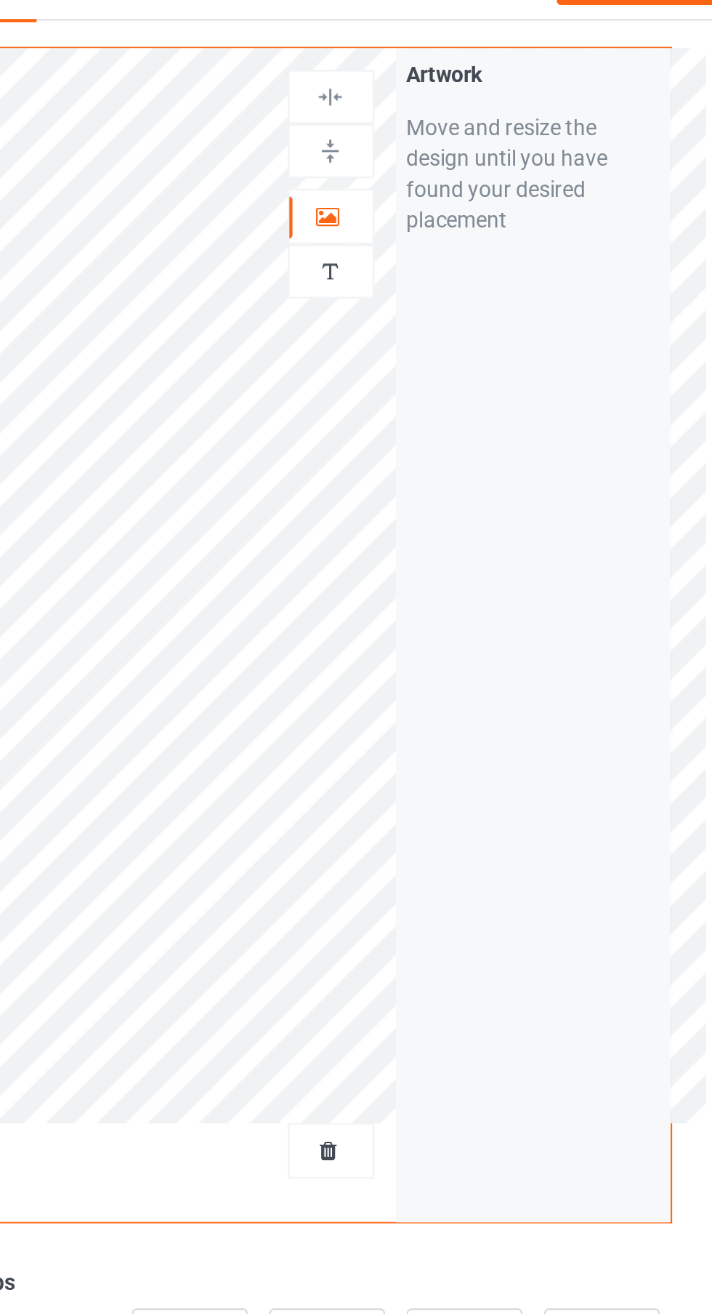
scroll to position [17, 0]
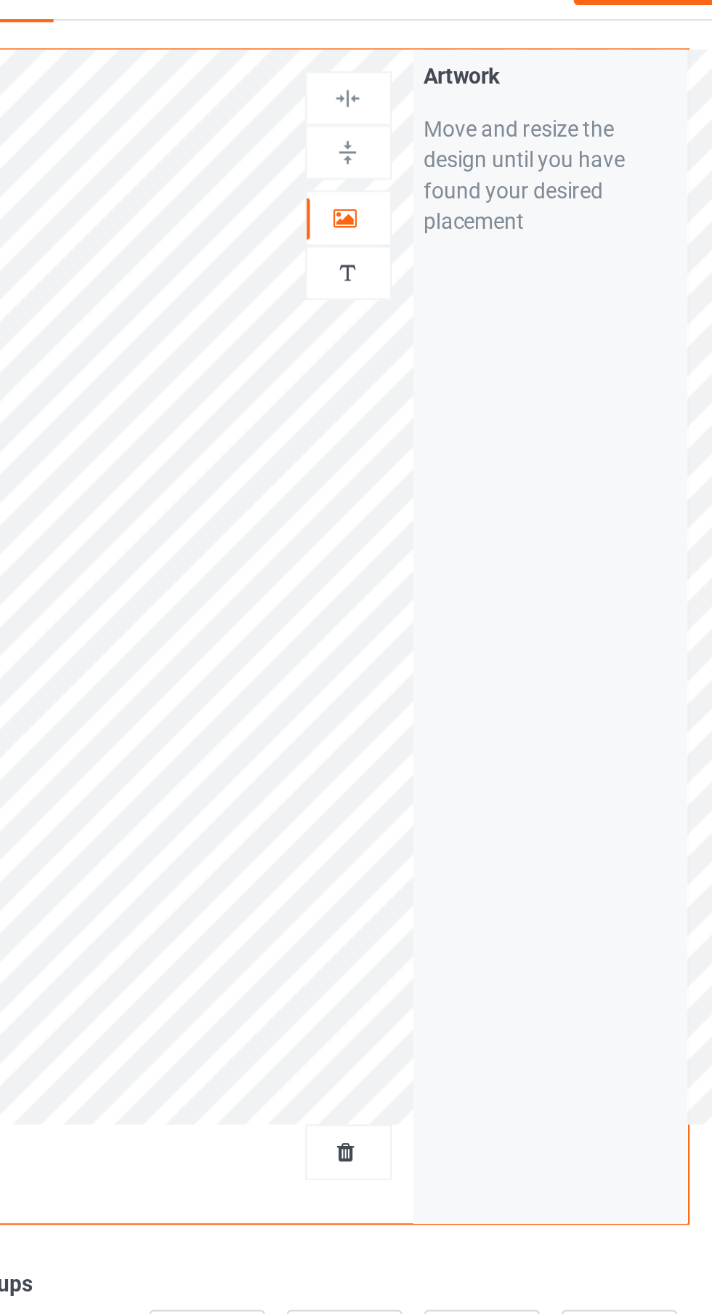
click at [469, 133] on div at bounding box center [458, 135] width 39 height 15
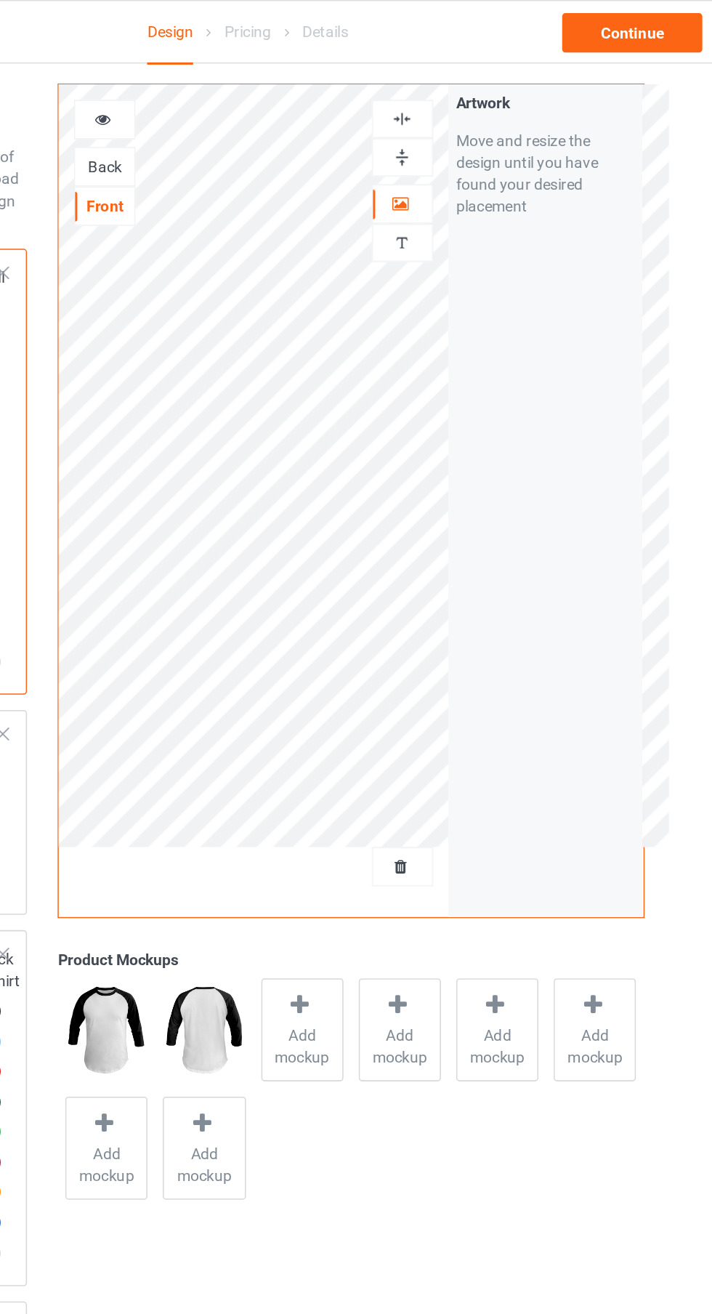
click at [467, 72] on div at bounding box center [458, 79] width 39 height 14
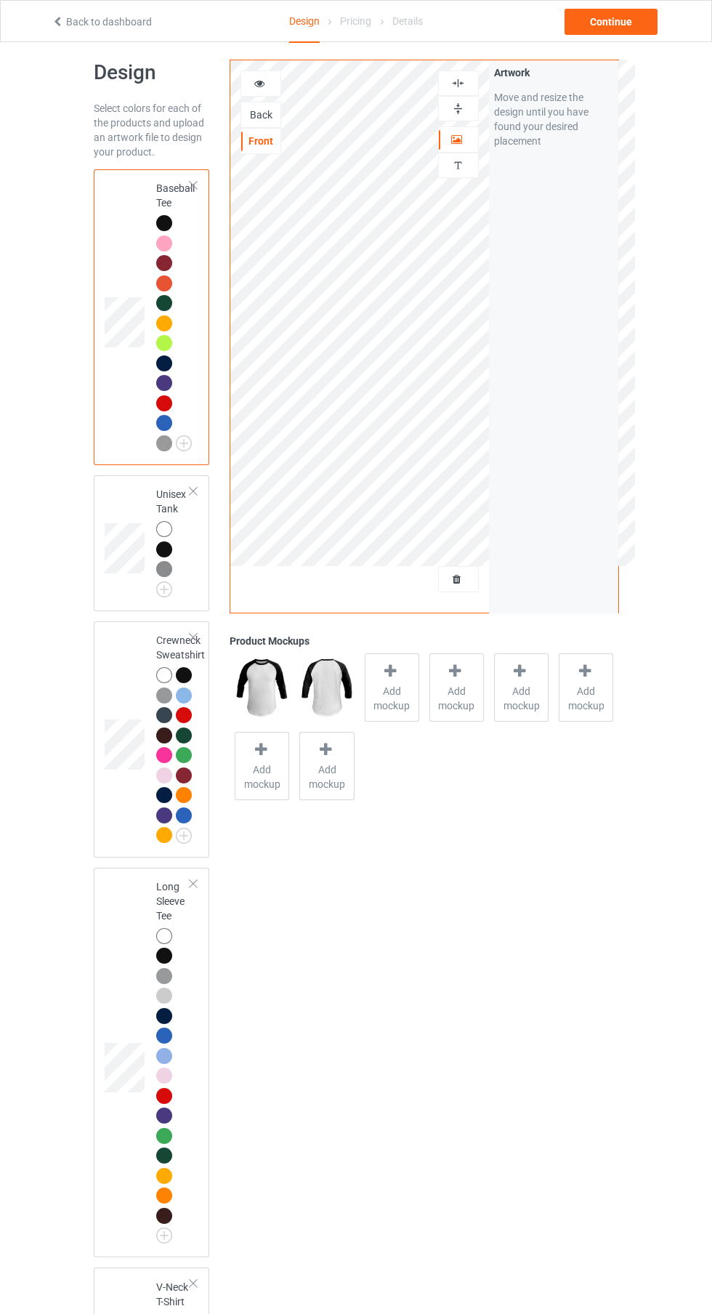
scroll to position [23, 0]
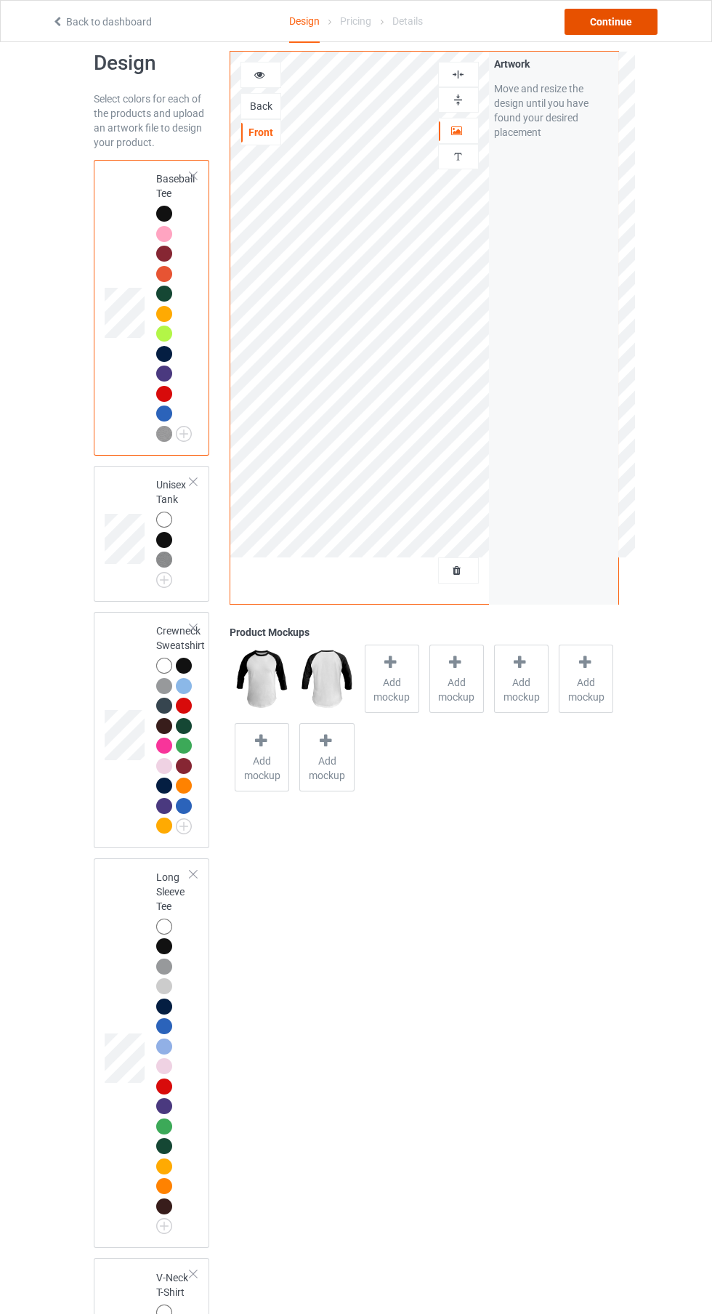
click at [639, 25] on div "Continue" at bounding box center [611, 22] width 93 height 26
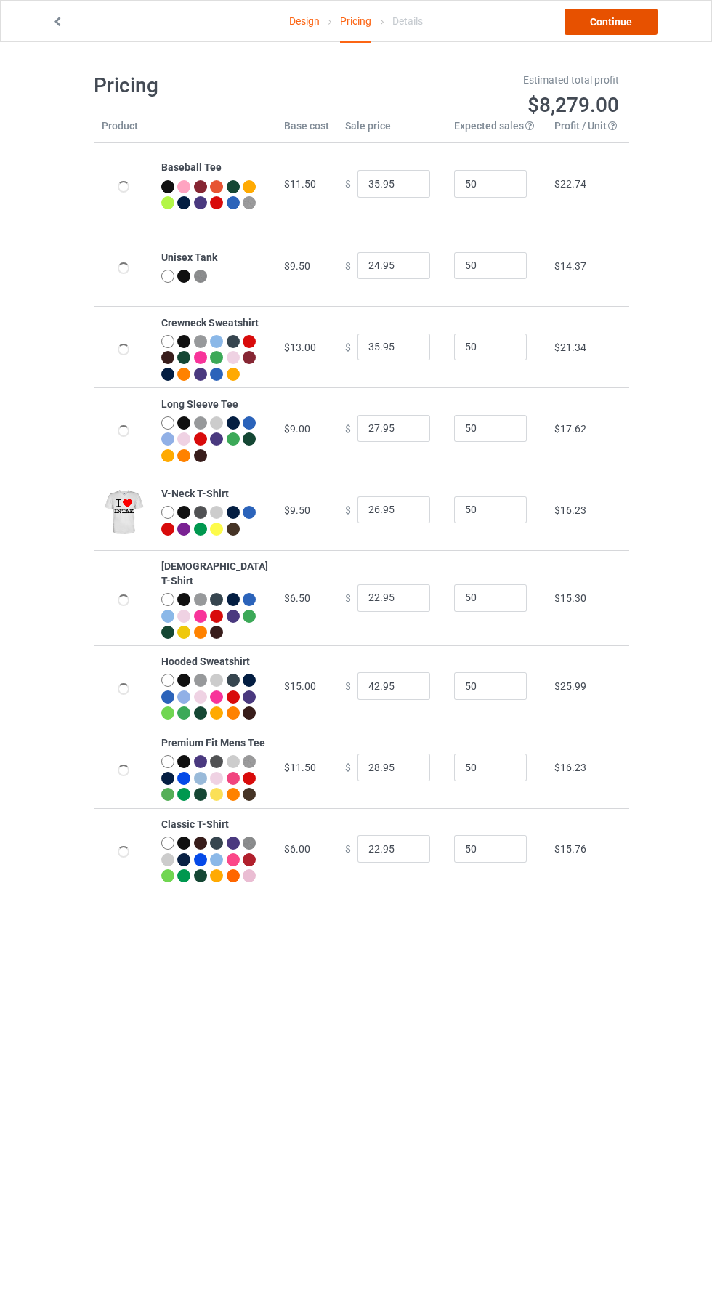
click at [640, 25] on link "Continue" at bounding box center [611, 22] width 93 height 26
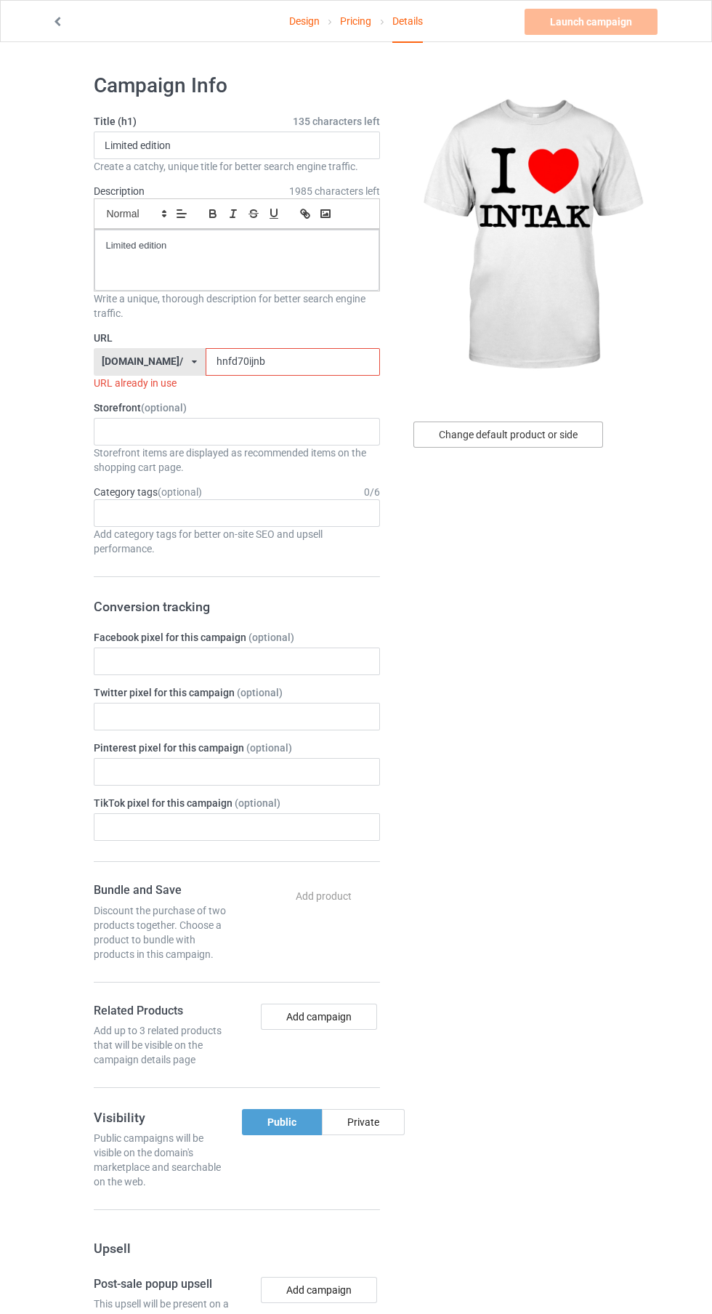
click at [543, 428] on div "Change default product or side" at bounding box center [509, 435] width 190 height 26
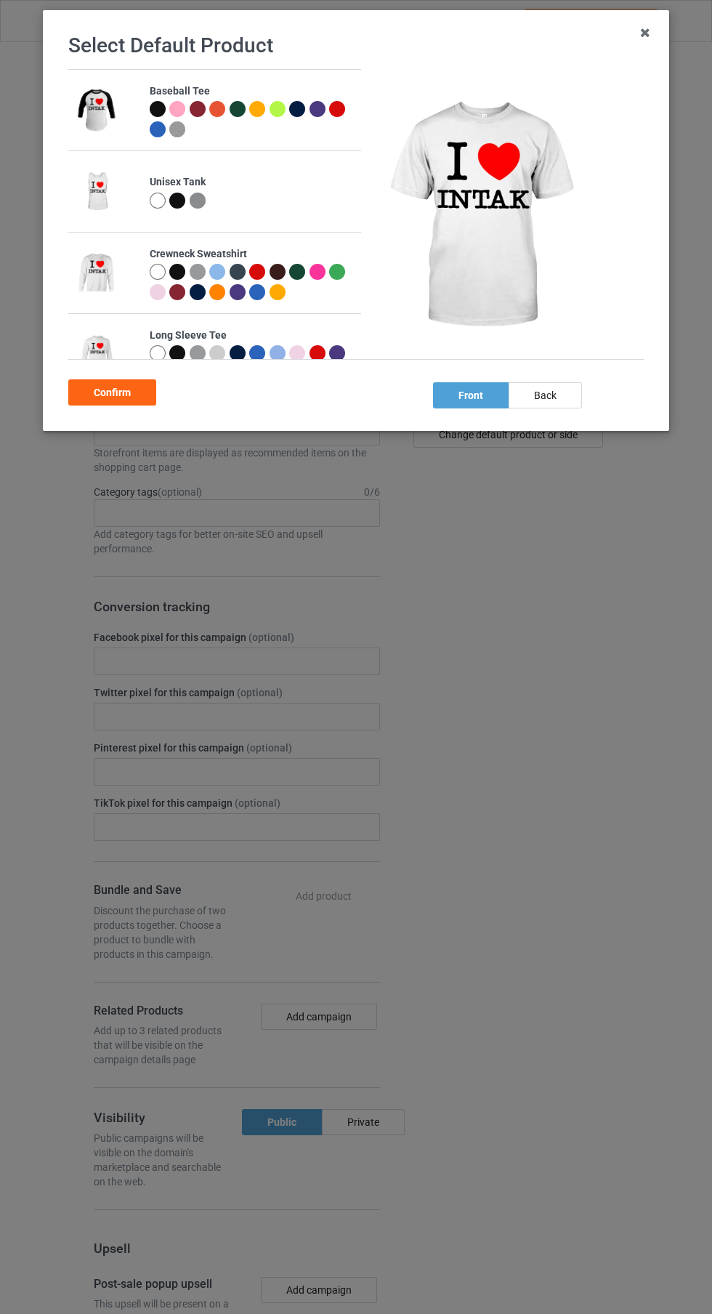
click at [140, 392] on div "Confirm" at bounding box center [112, 392] width 88 height 26
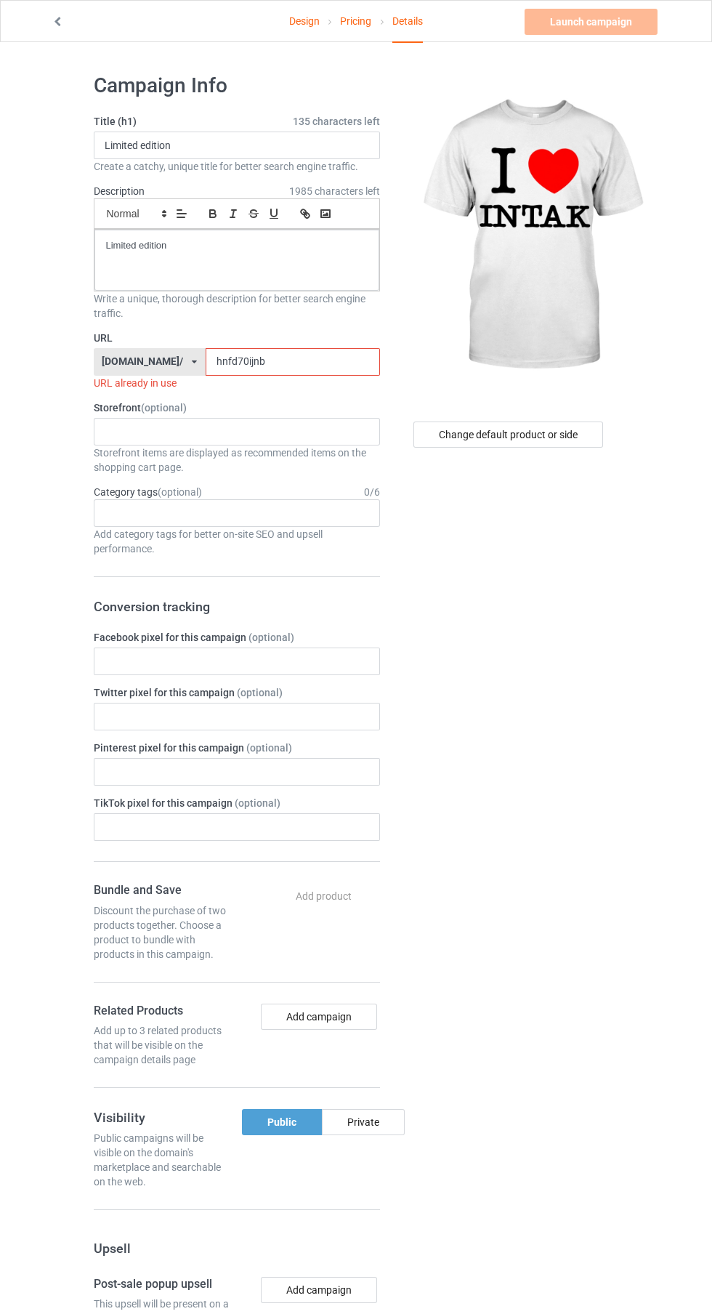
click at [320, 356] on input "hnfd70ijnb" at bounding box center [293, 362] width 174 height 28
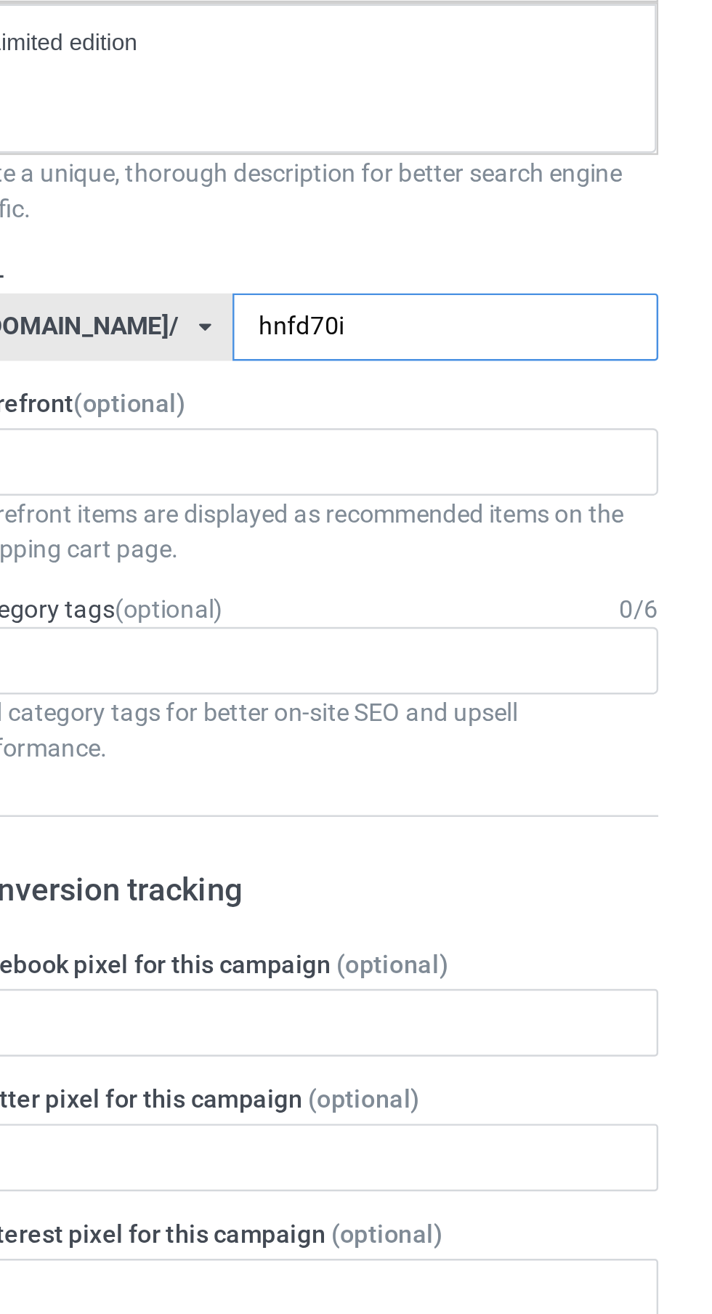
type input "hnfd70ig"
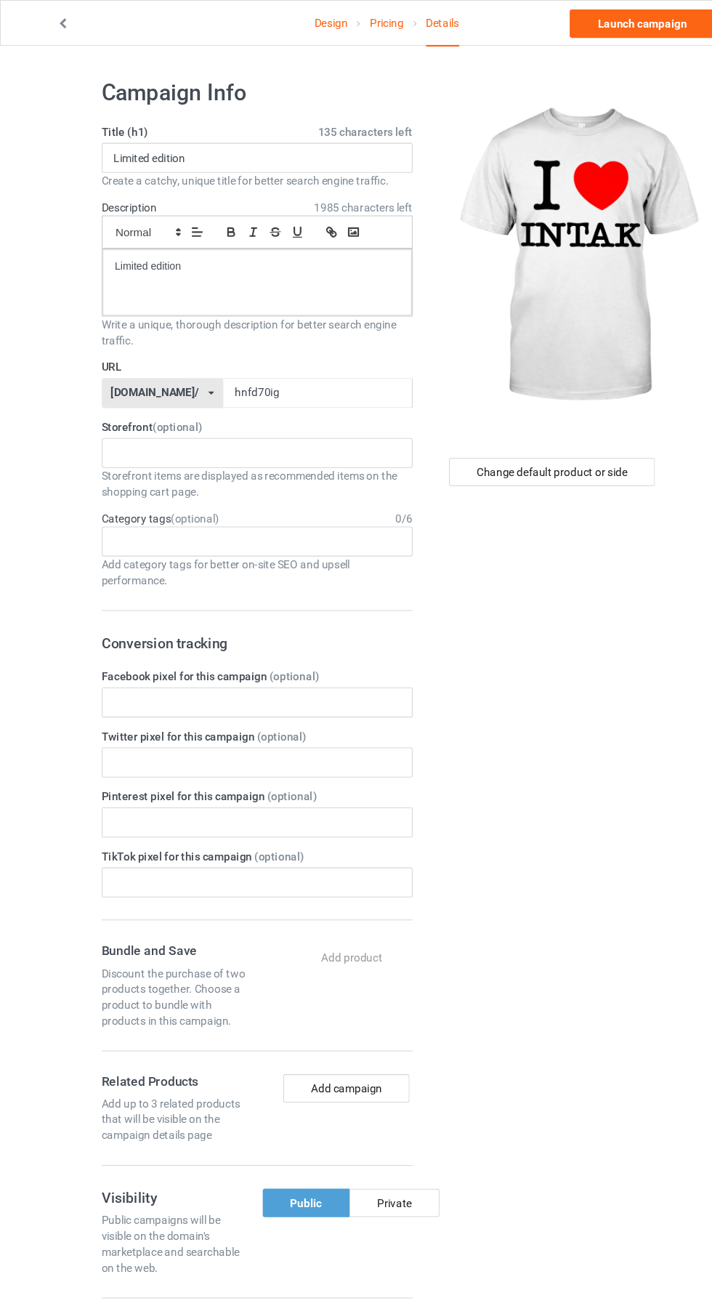
click at [307, 20] on link "Design" at bounding box center [304, 21] width 31 height 41
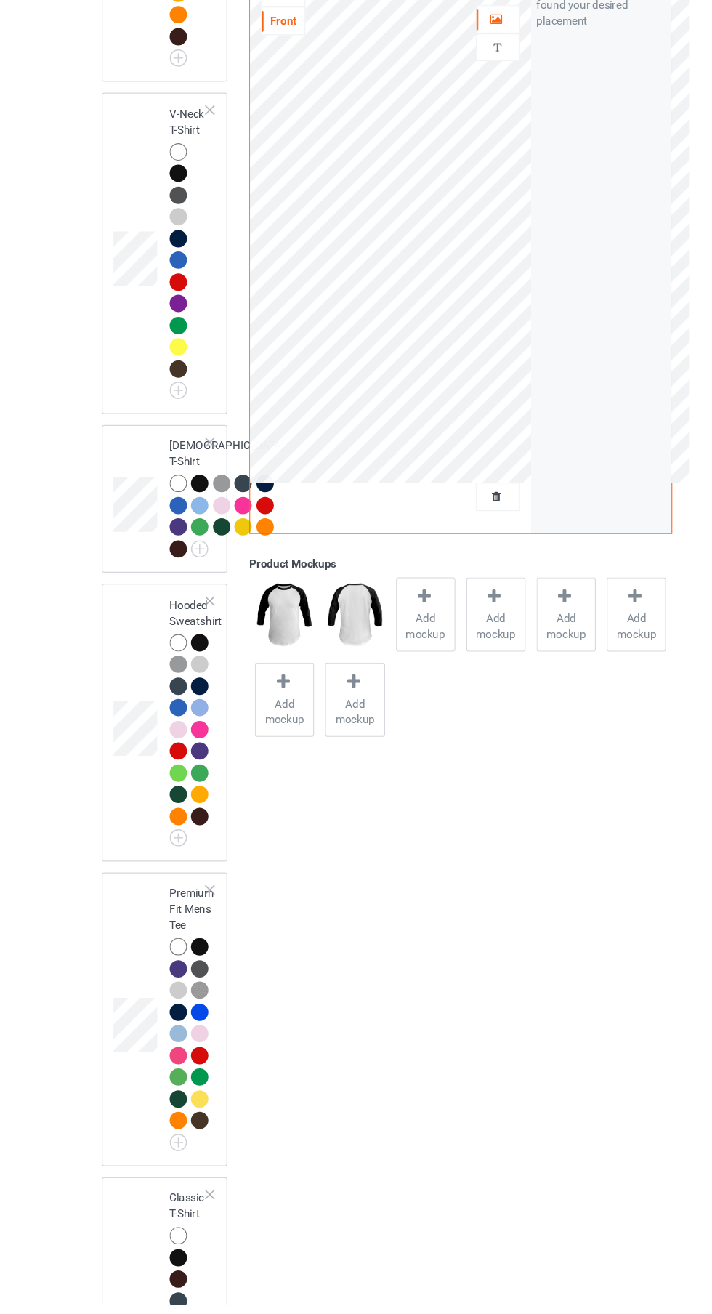
scroll to position [1651, 0]
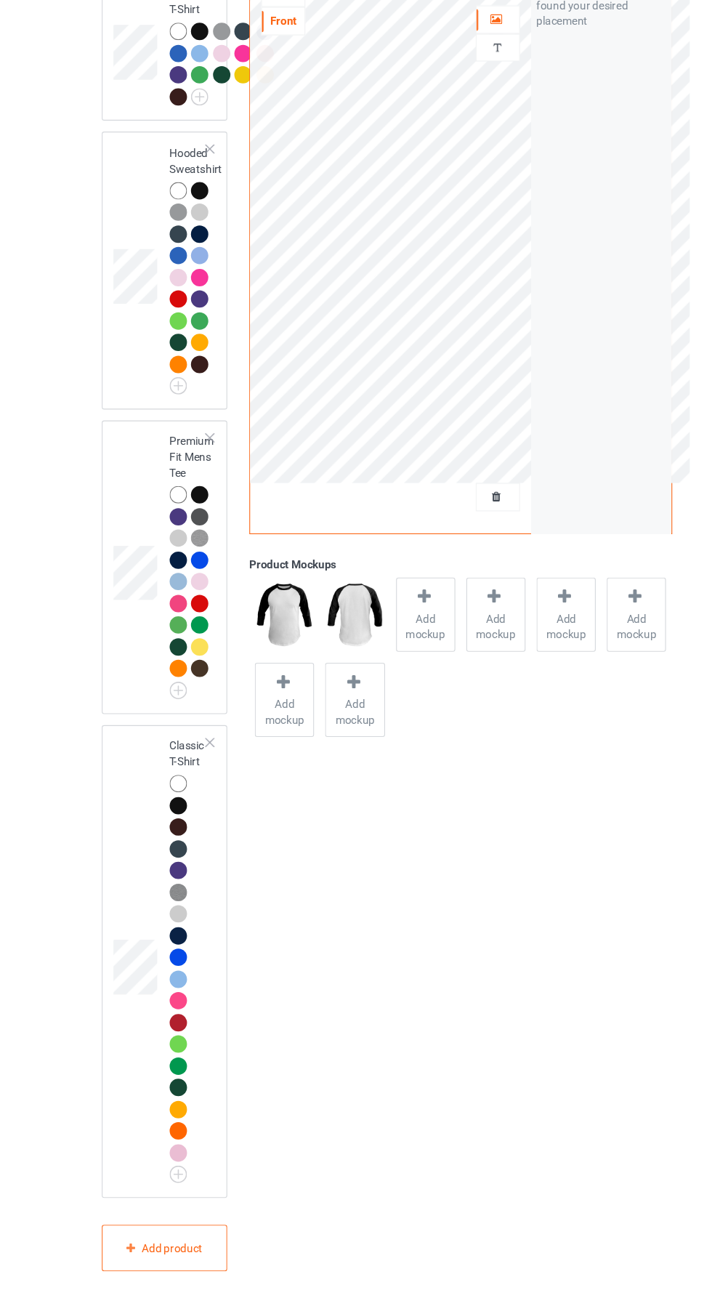
click at [164, 847] on div at bounding box center [166, 836] width 20 height 20
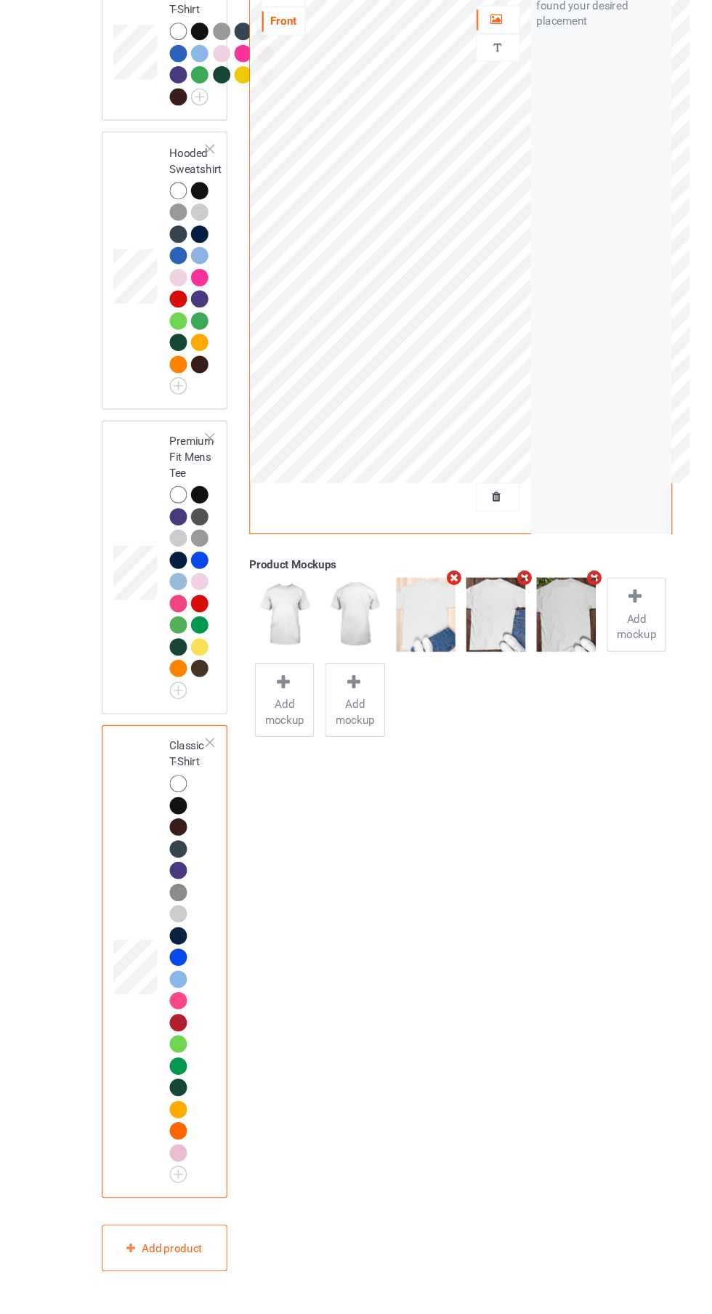
click at [416, 645] on icon "Remove mockup" at bounding box center [418, 644] width 18 height 15
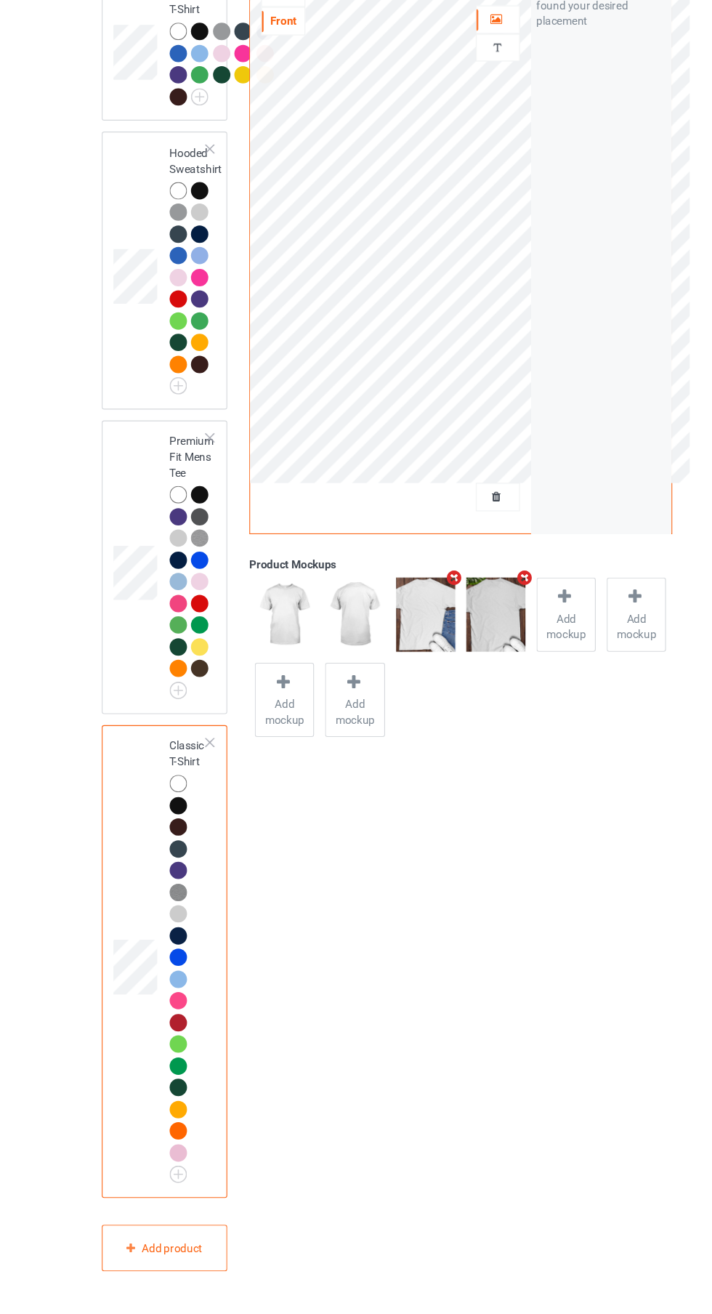
click at [411, 642] on icon "Remove mockup" at bounding box center [418, 644] width 18 height 15
click at [409, 646] on icon "Remove mockup" at bounding box center [418, 644] width 18 height 15
click at [400, 672] on div at bounding box center [392, 664] width 20 height 21
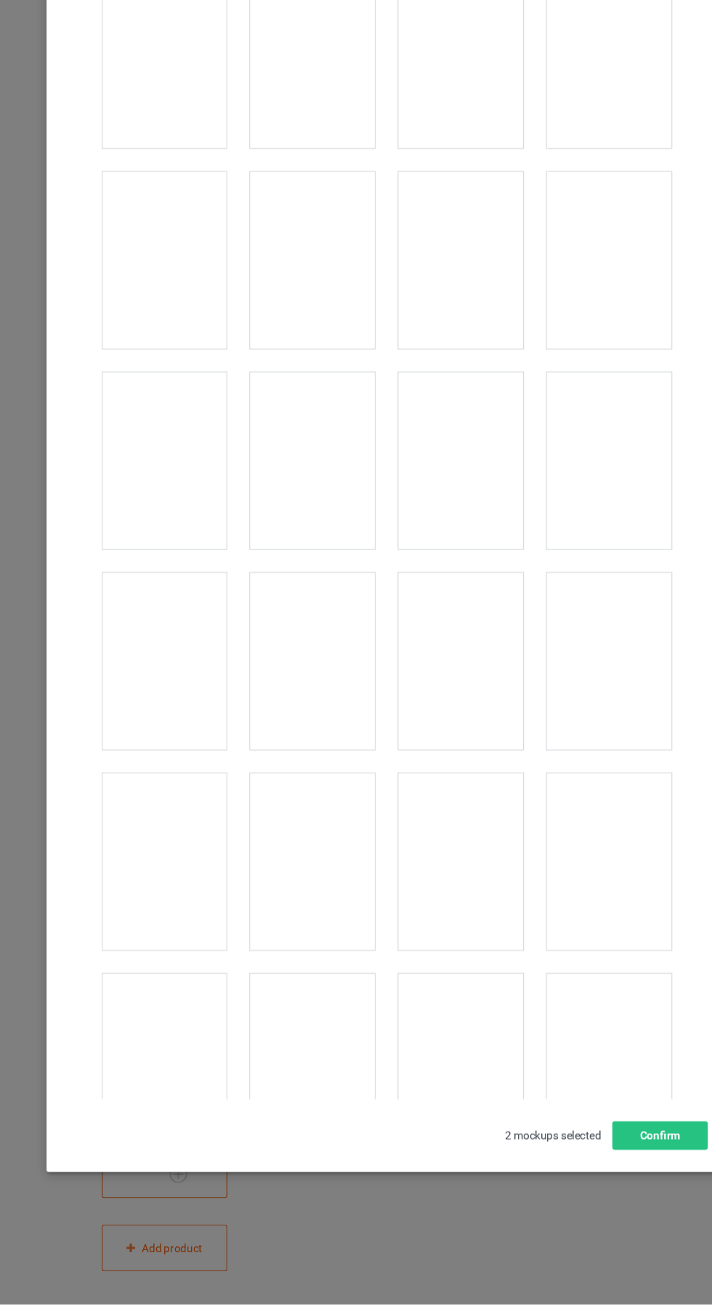
click at [450, 758] on div at bounding box center [424, 721] width 115 height 163
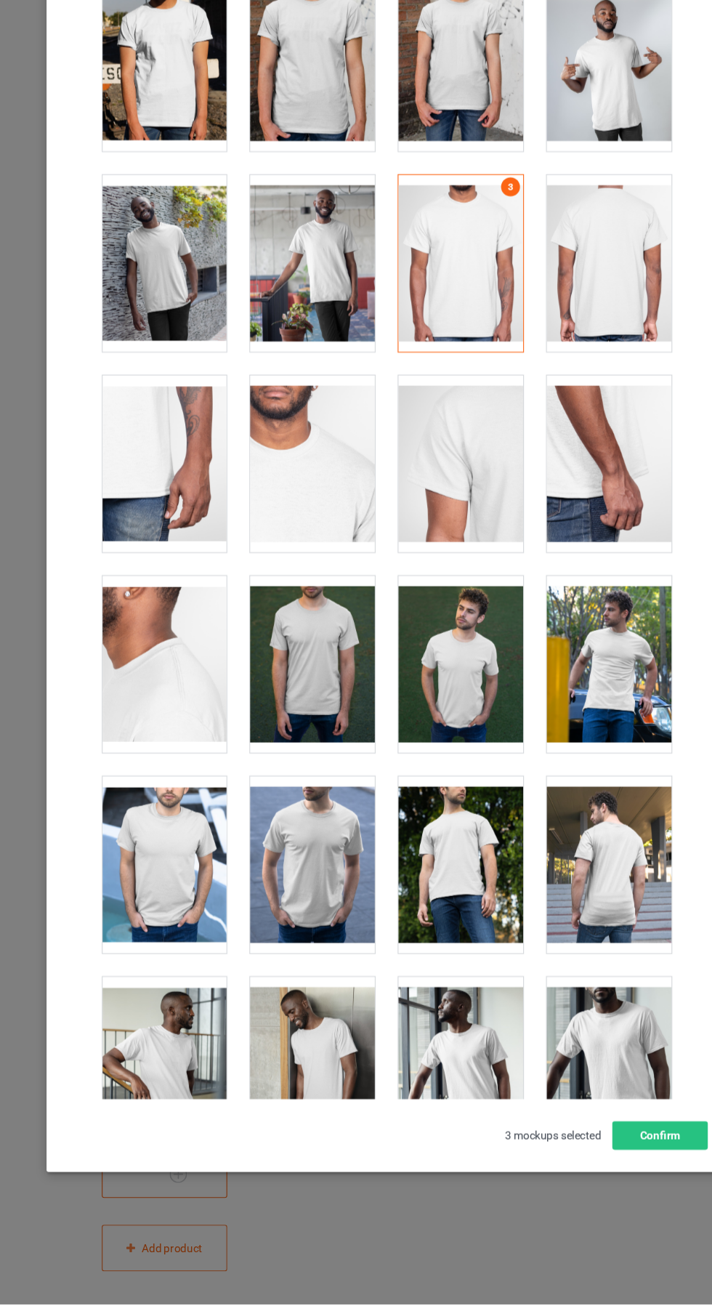
click at [450, 385] on div at bounding box center [424, 355] width 115 height 163
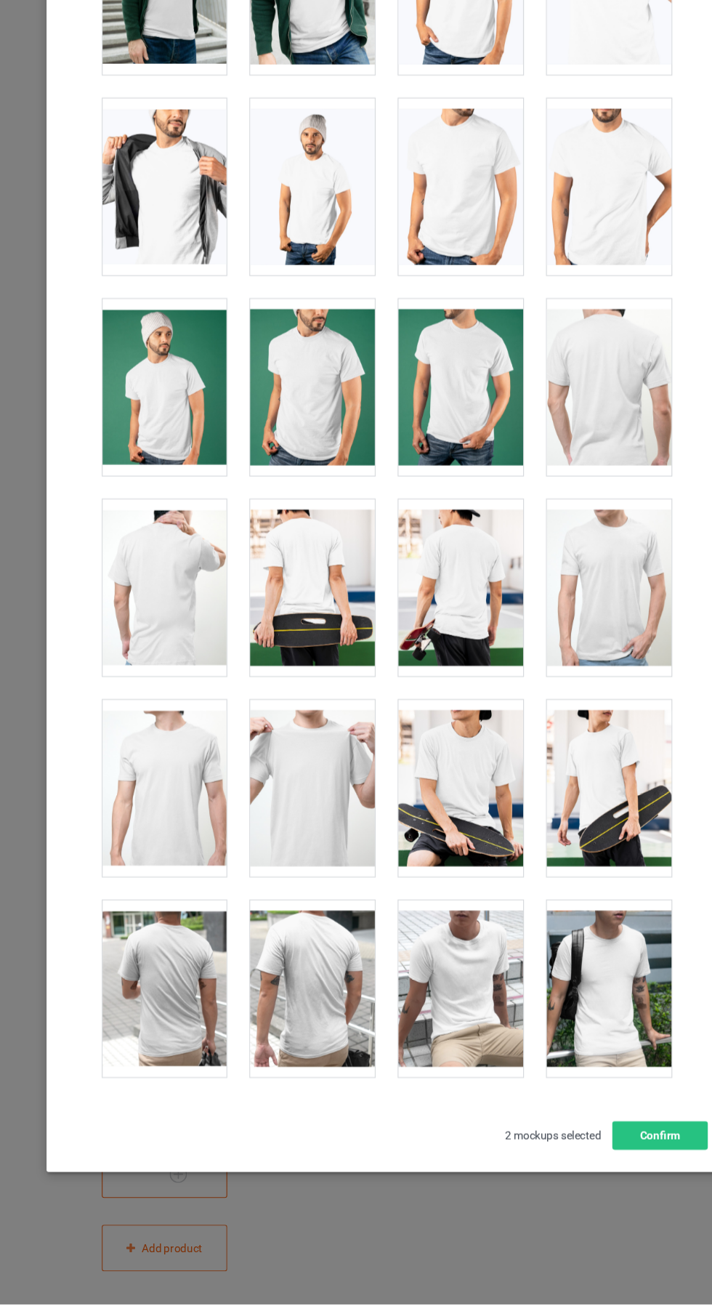
scroll to position [2860, 0]
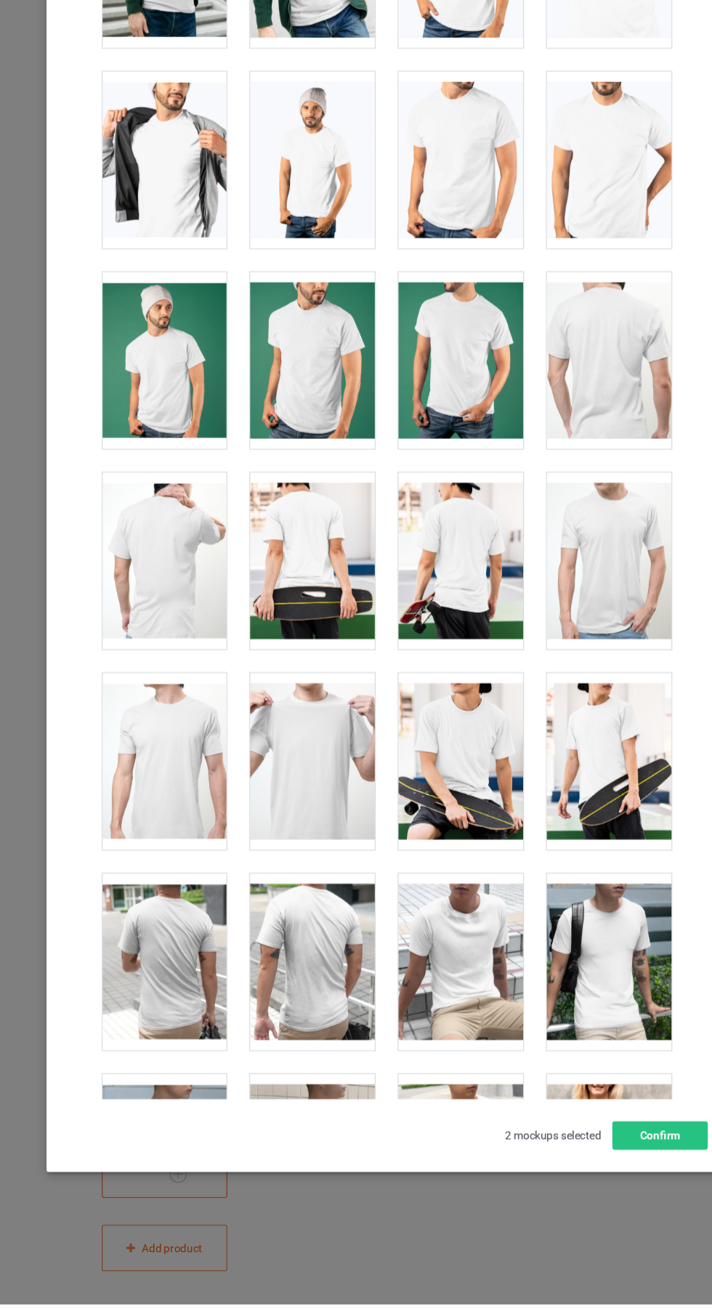
click at [314, 840] on div at bounding box center [287, 814] width 115 height 163
click at [178, 837] on div at bounding box center [151, 814] width 115 height 163
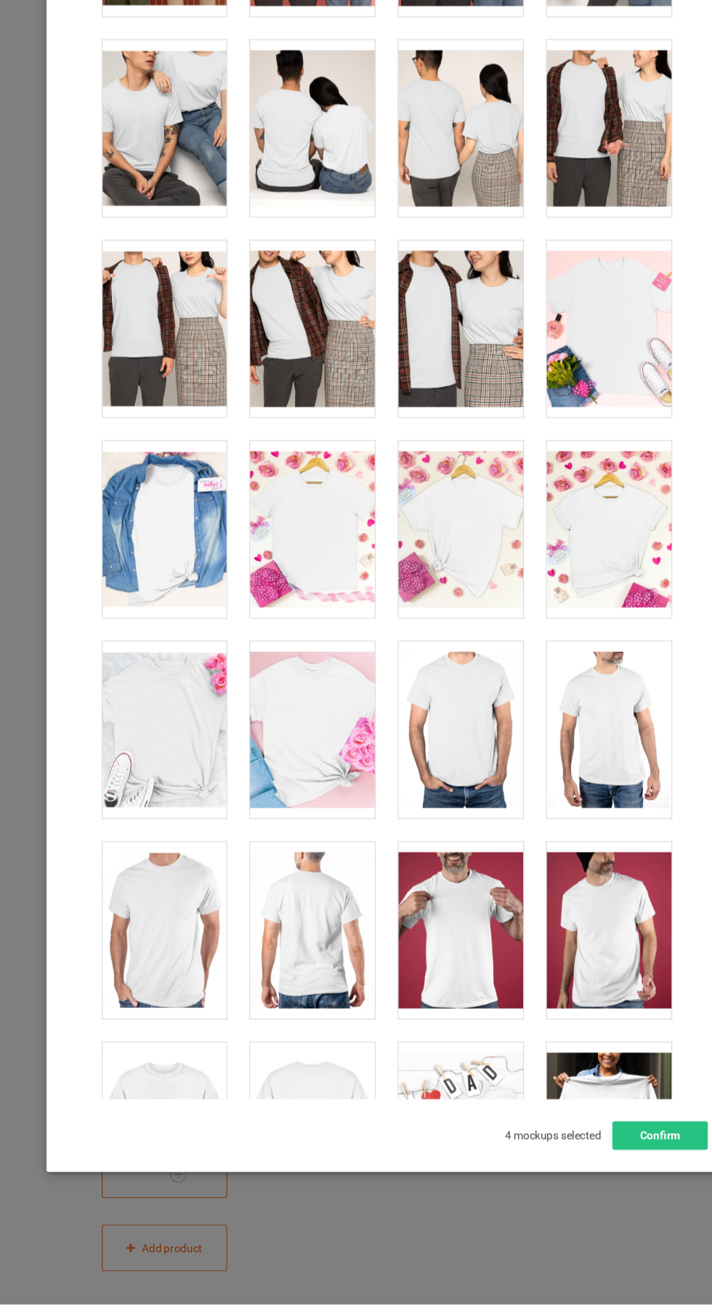
scroll to position [5464, 0]
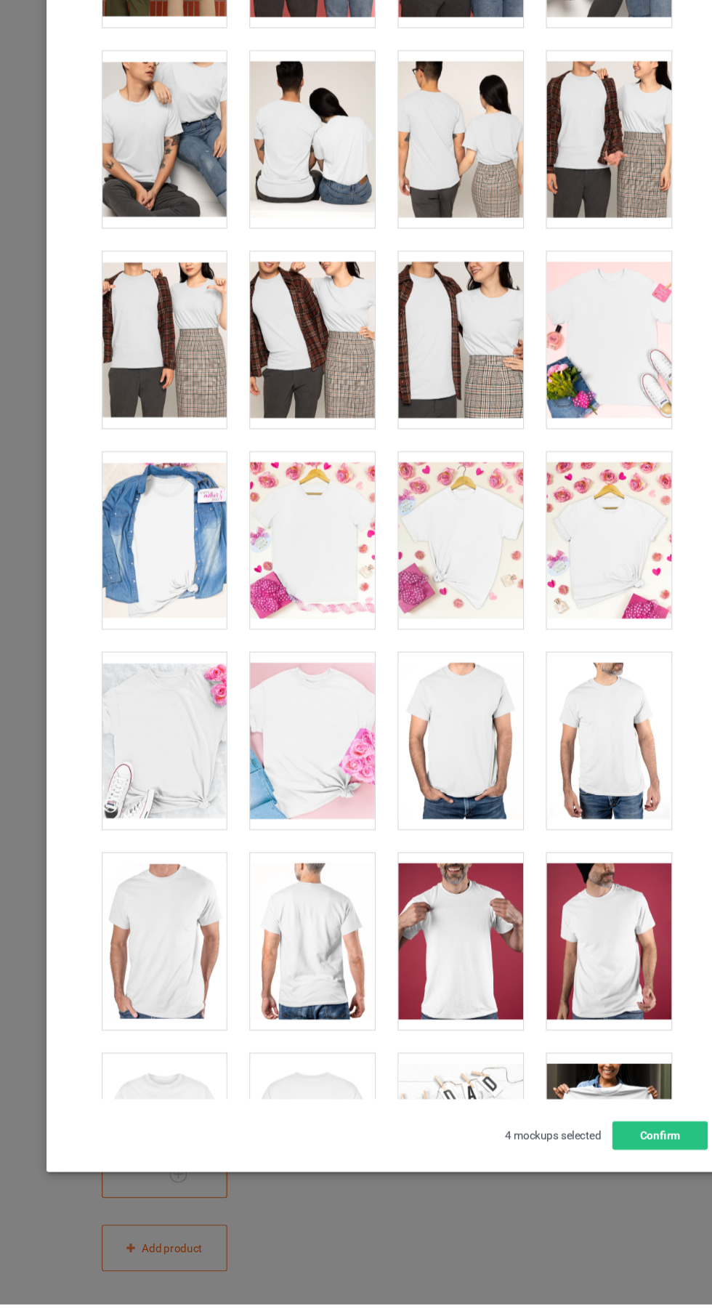
click at [583, 457] on div at bounding box center [561, 426] width 115 height 163
click at [326, 814] on div at bounding box center [287, 795] width 115 height 163
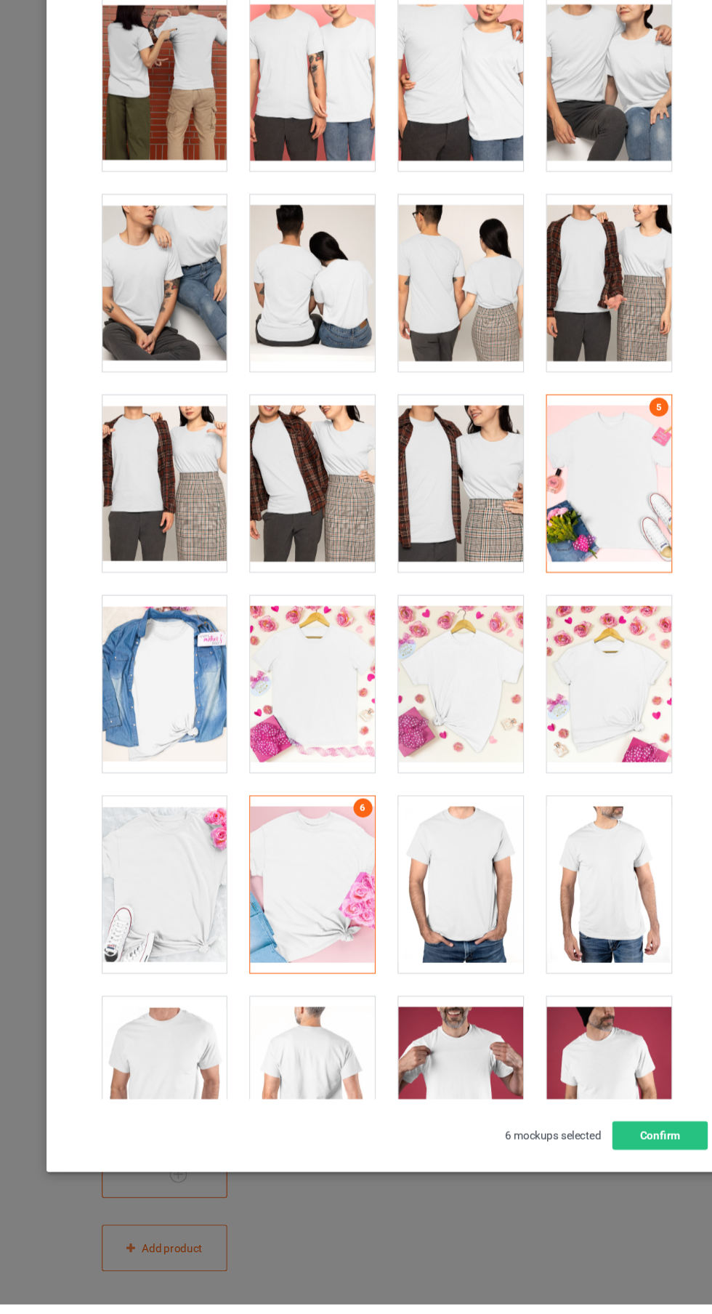
scroll to position [5297, 0]
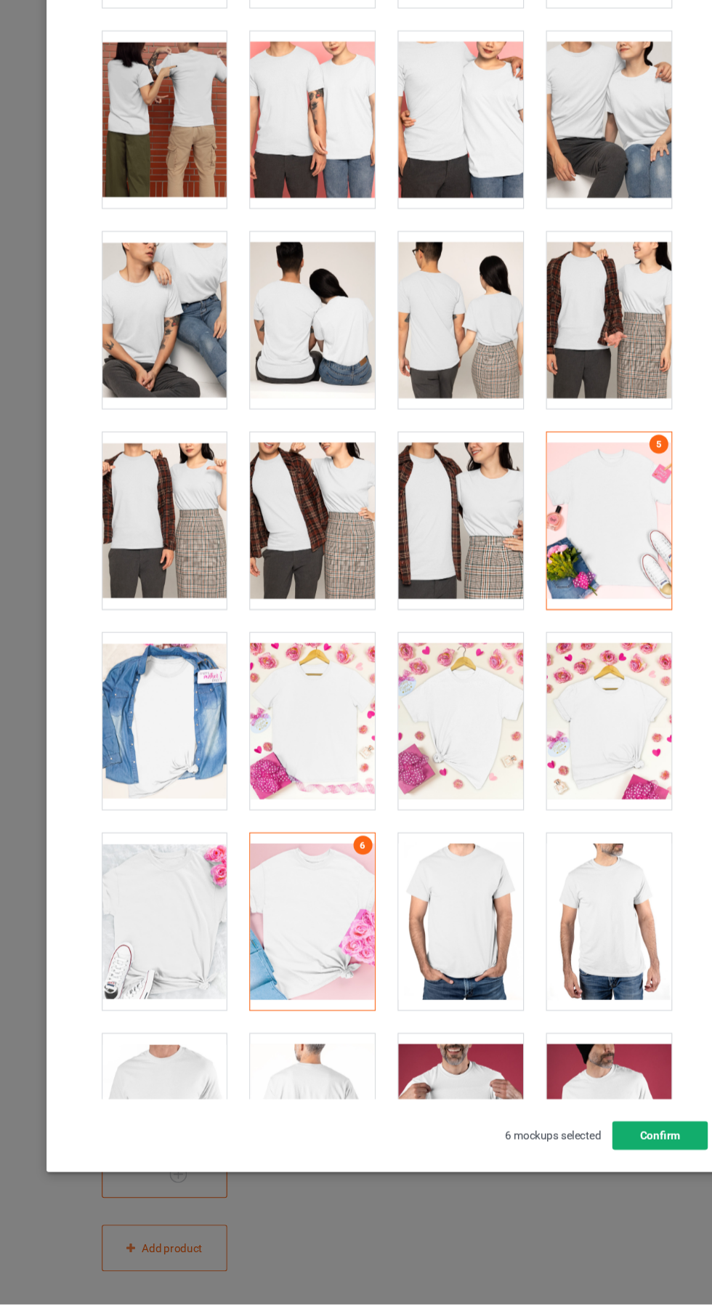
click at [621, 1172] on button "Confirm" at bounding box center [608, 1159] width 88 height 26
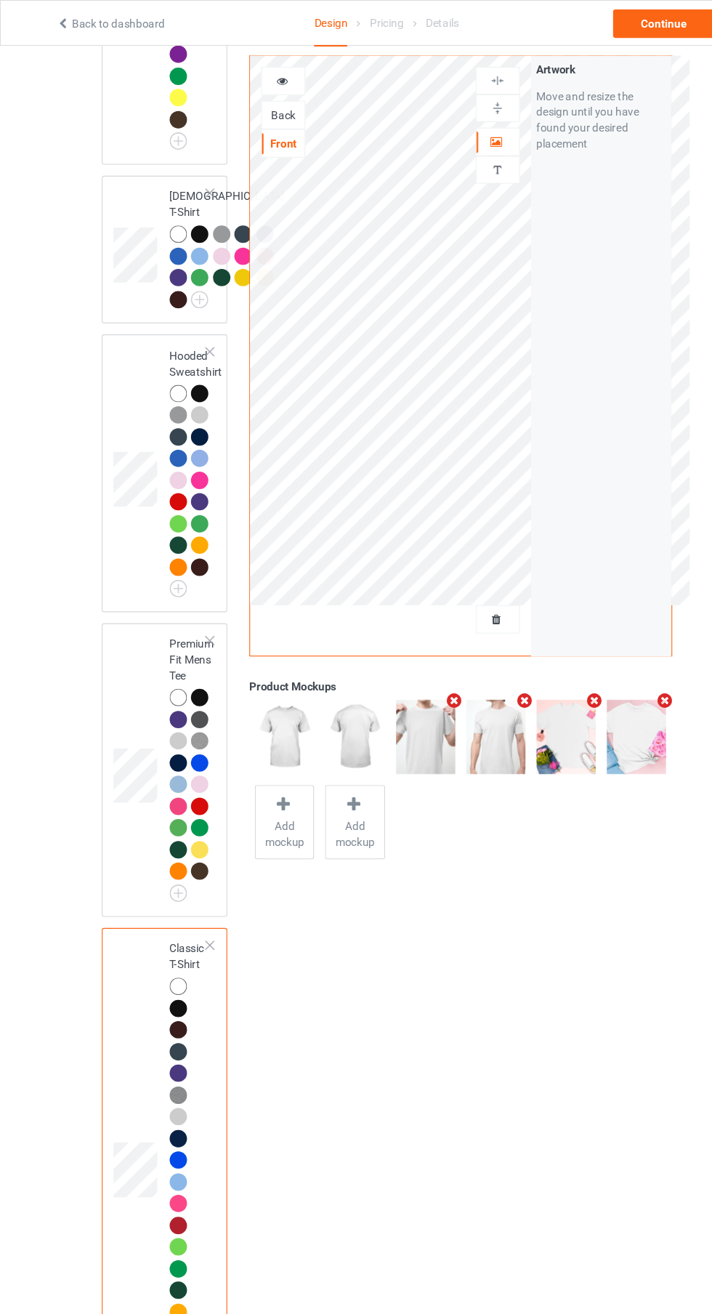
scroll to position [1417, 0]
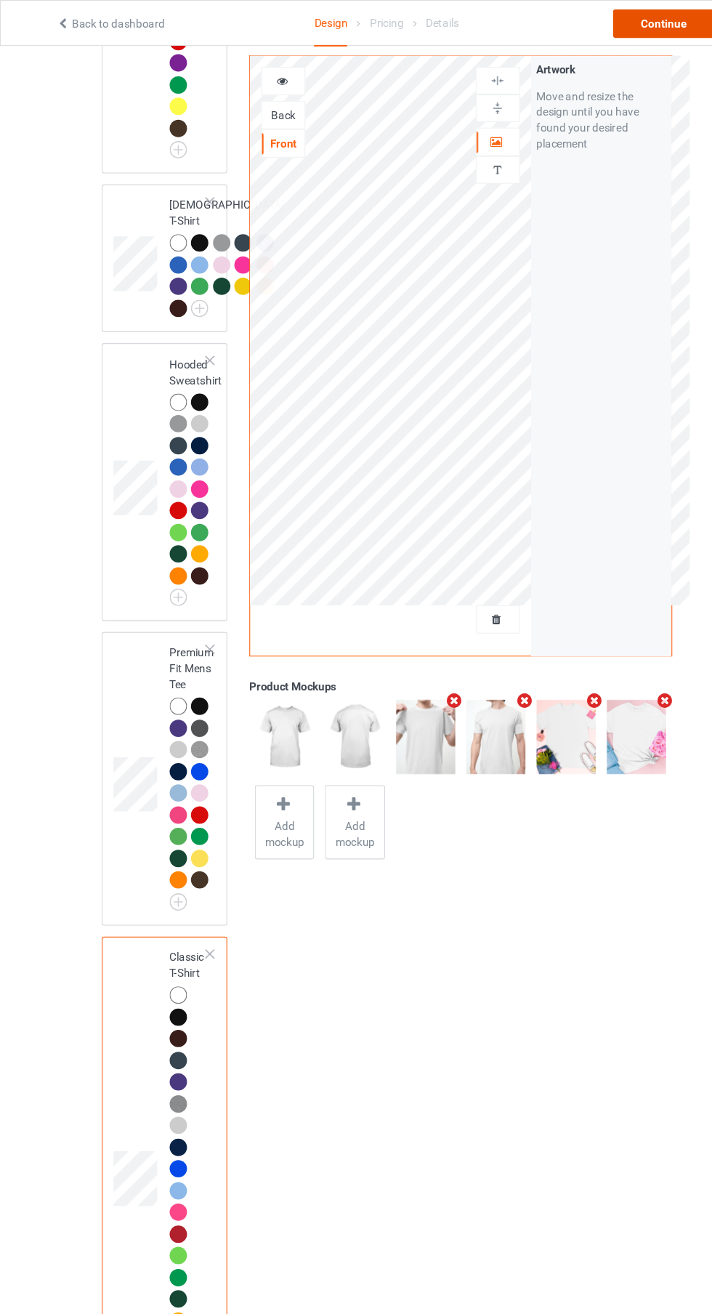
click at [633, 26] on div "Continue" at bounding box center [611, 22] width 93 height 26
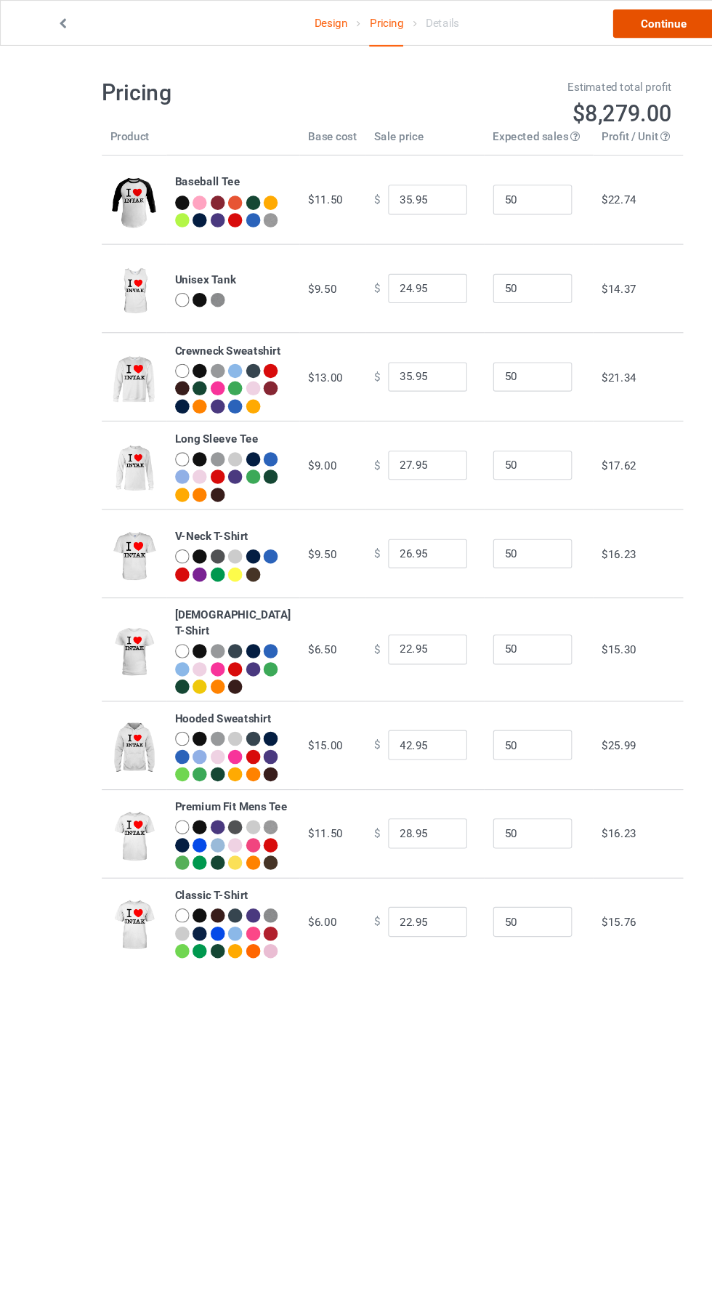
click at [621, 25] on link "Continue" at bounding box center [611, 22] width 93 height 26
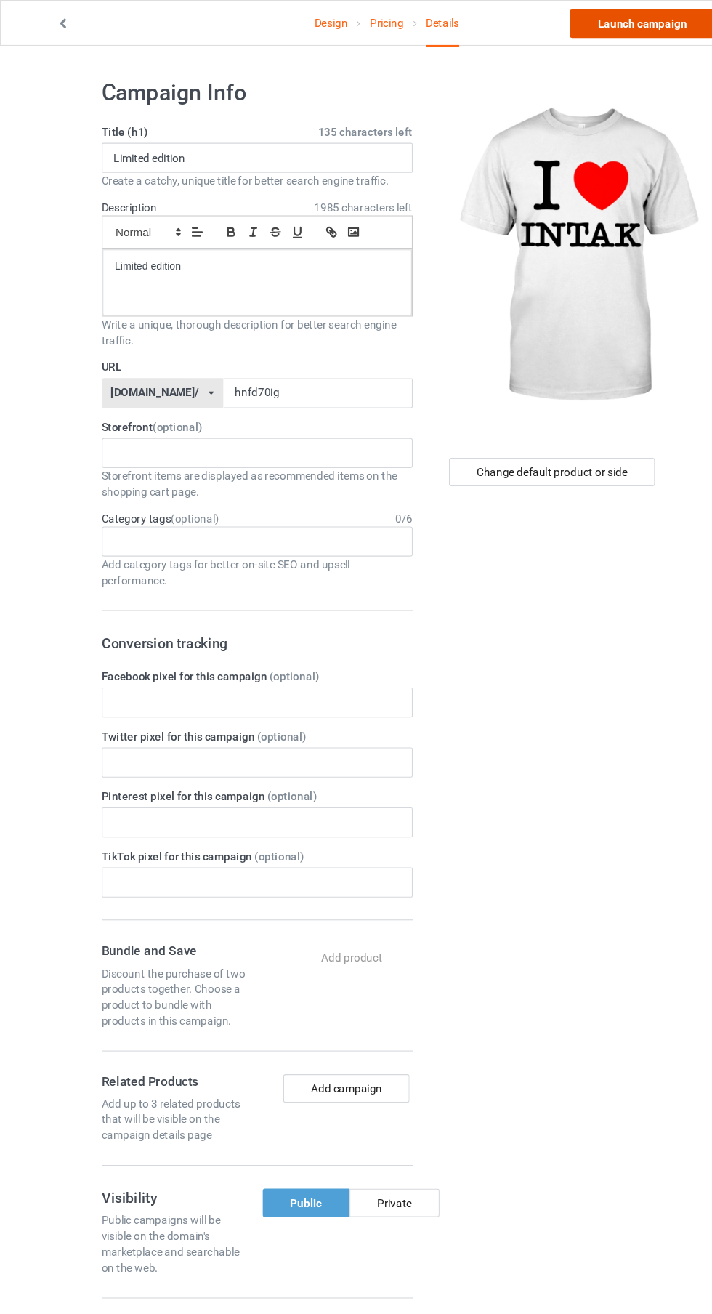
click at [623, 28] on link "Launch campaign" at bounding box center [591, 22] width 133 height 26
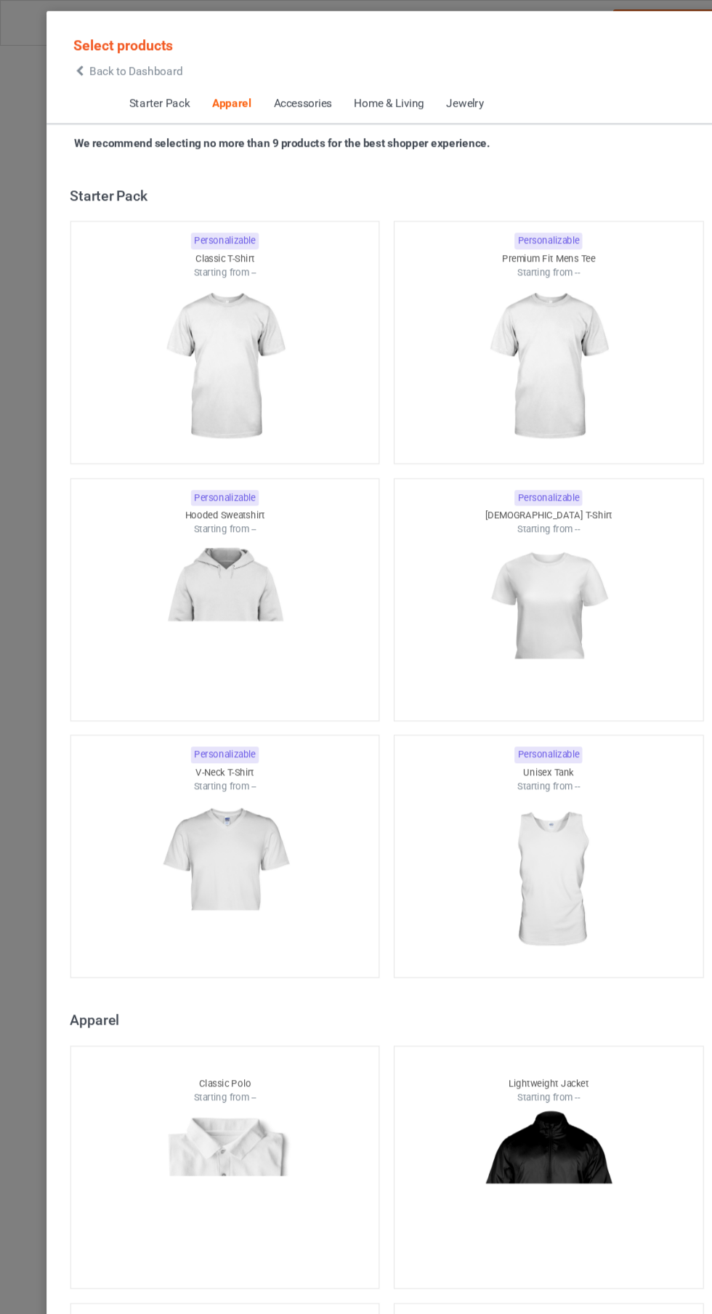
scroll to position [778, 0]
